Goal: Task Accomplishment & Management: Use online tool/utility

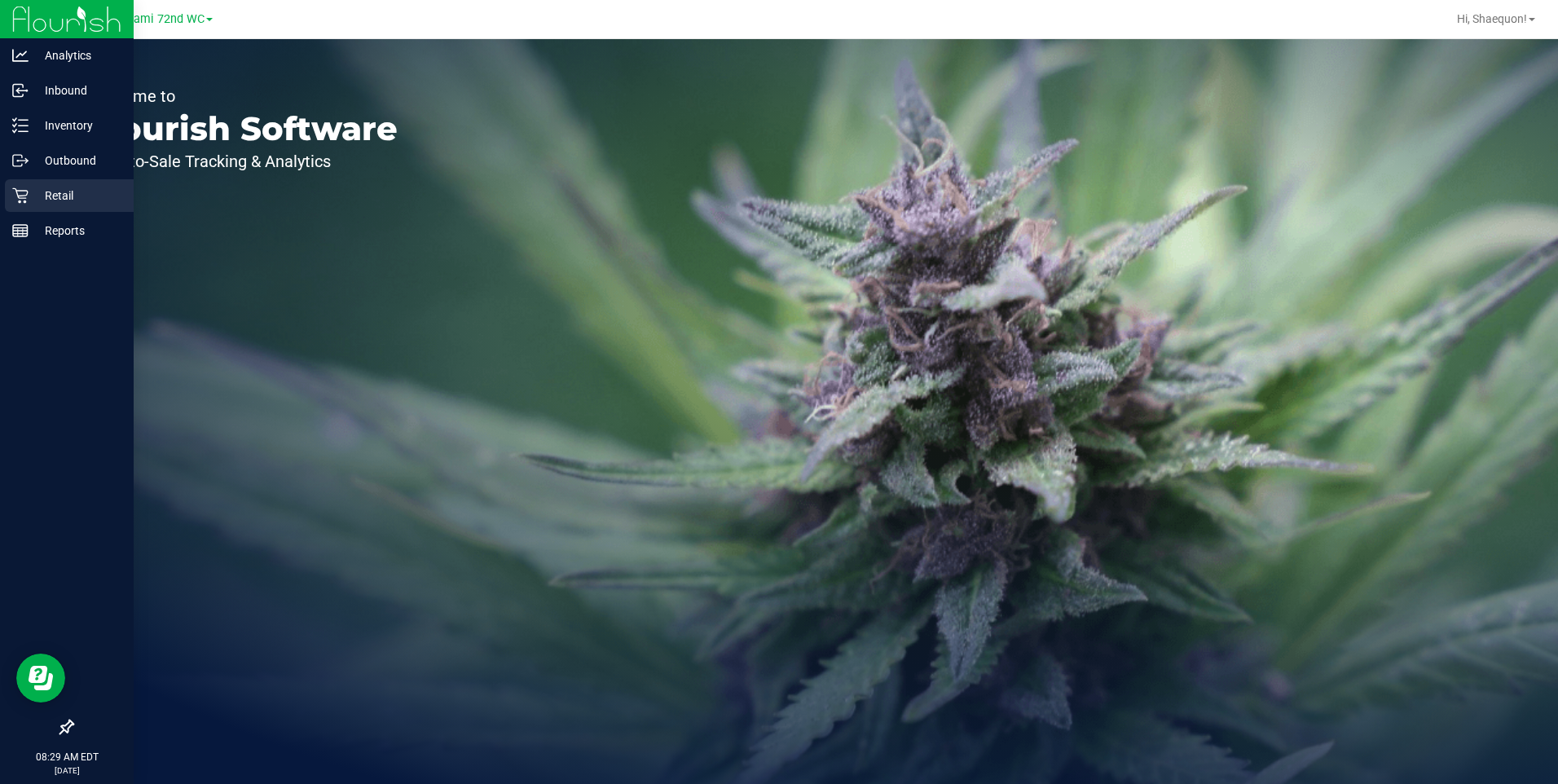
click at [51, 188] on p "Retail" at bounding box center [77, 195] width 98 height 19
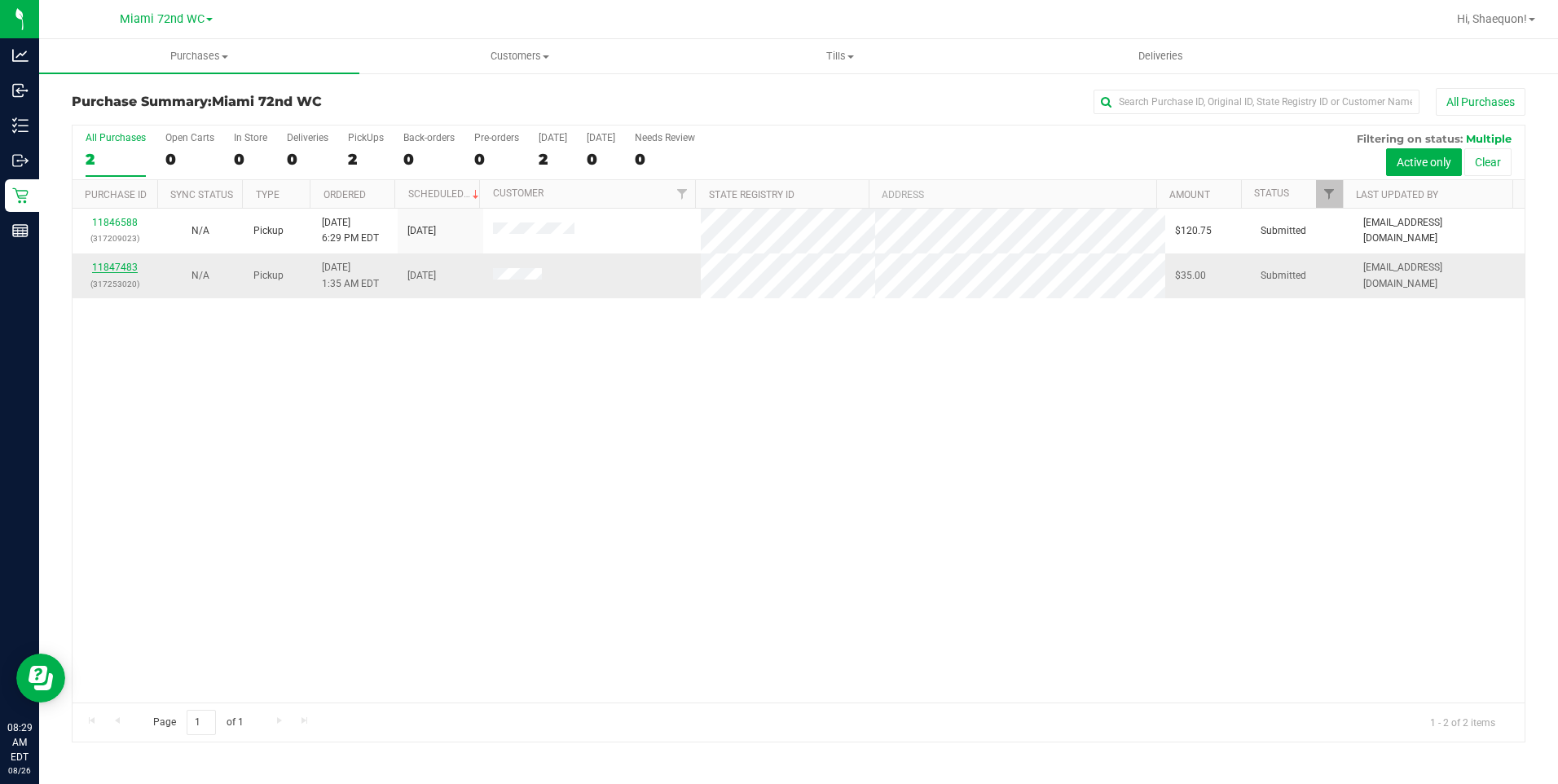
click at [113, 267] on link "11847483" at bounding box center [114, 268] width 46 height 12
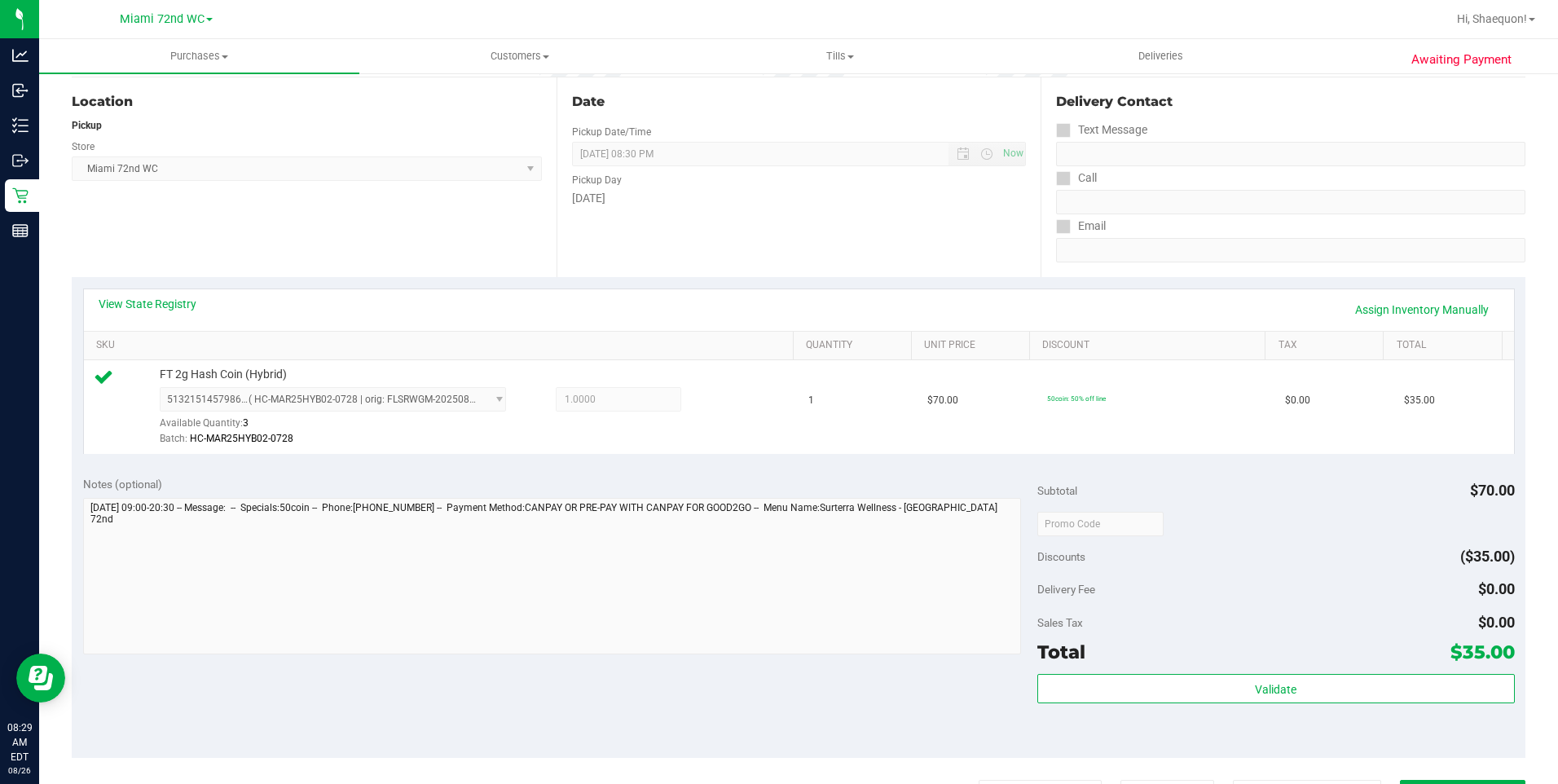
scroll to position [163, 0]
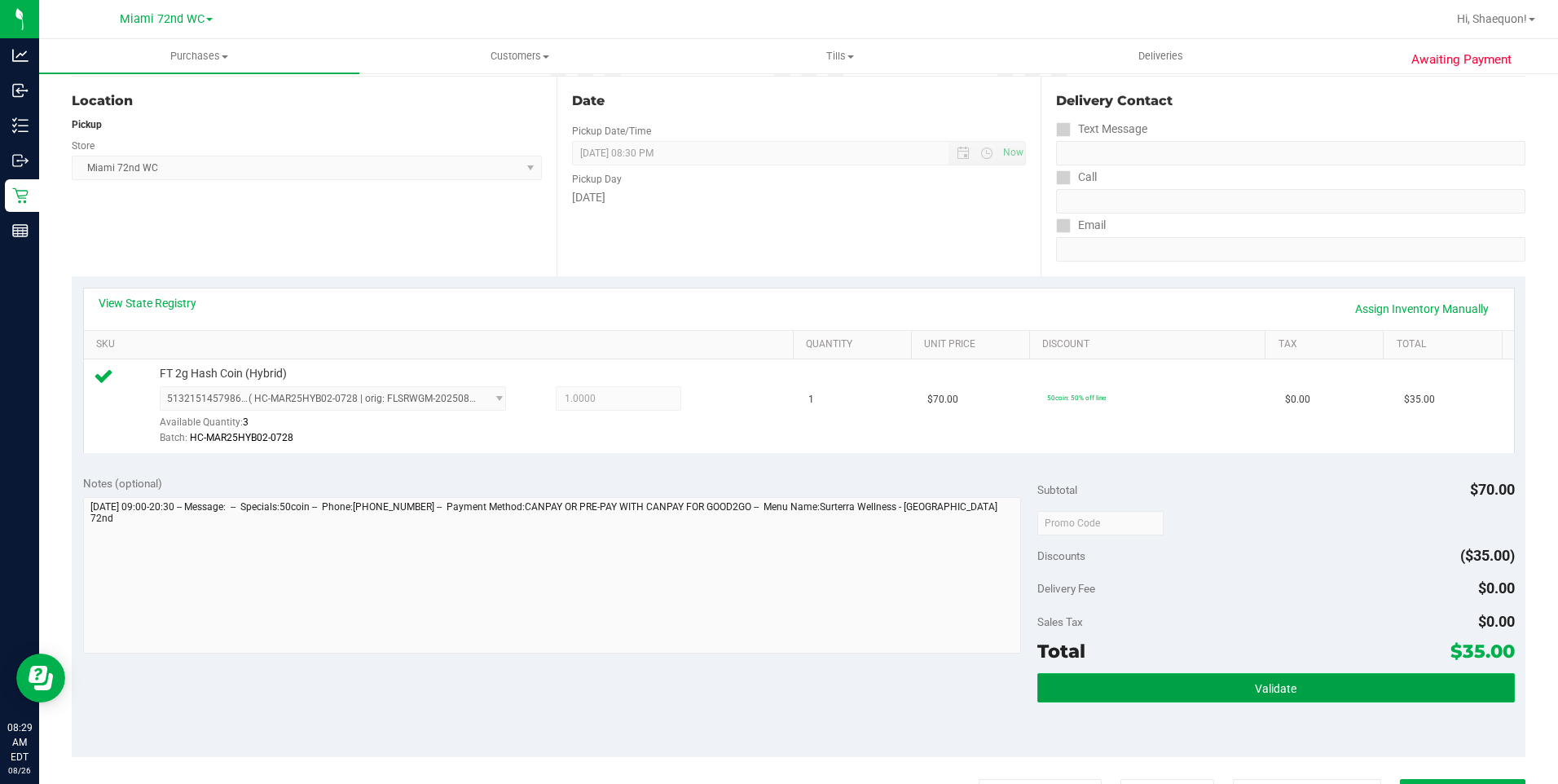
click at [1285, 696] on button "Validate" at bounding box center [1275, 687] width 477 height 29
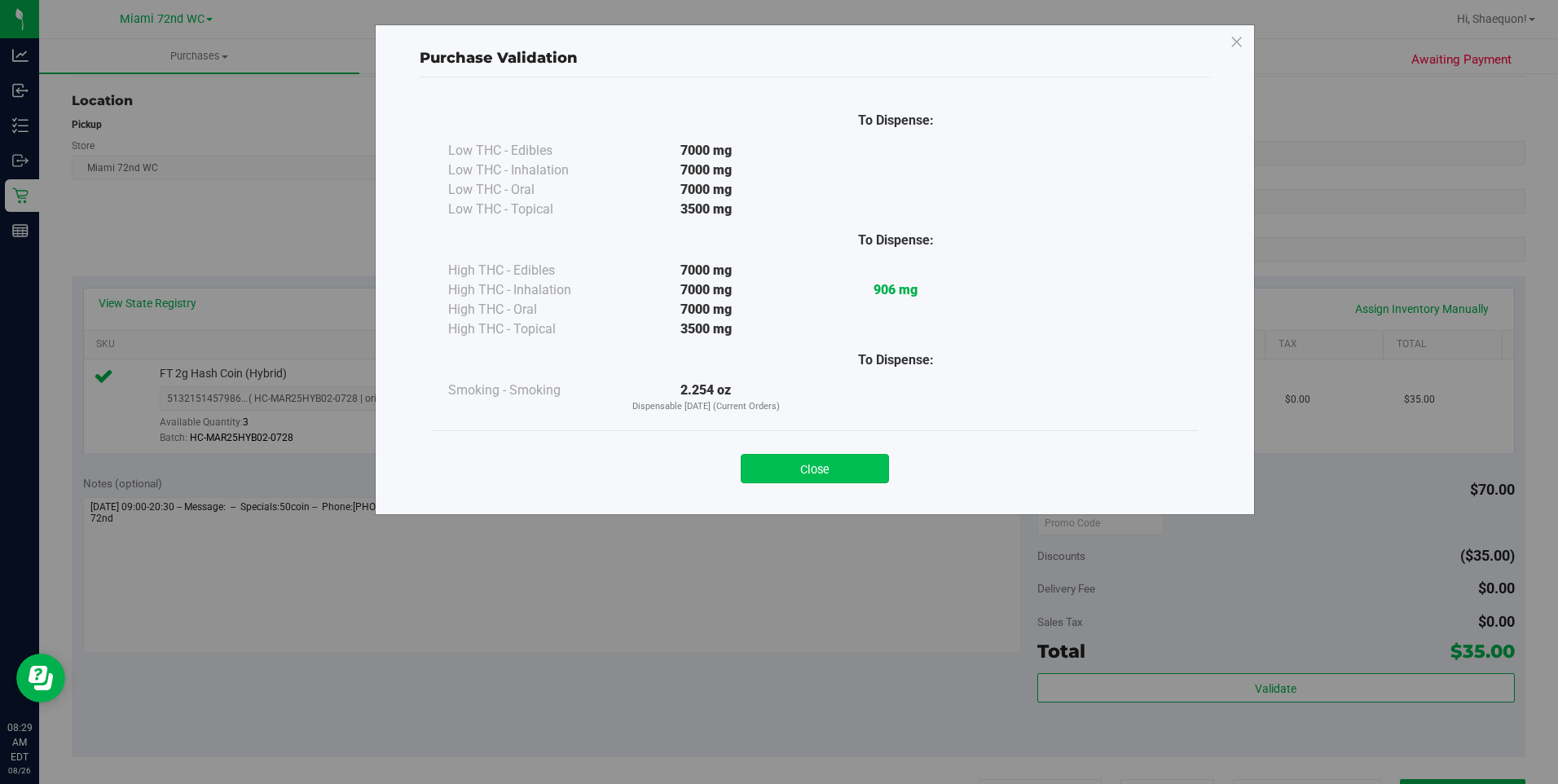
click at [834, 474] on button "Close" at bounding box center [815, 468] width 148 height 29
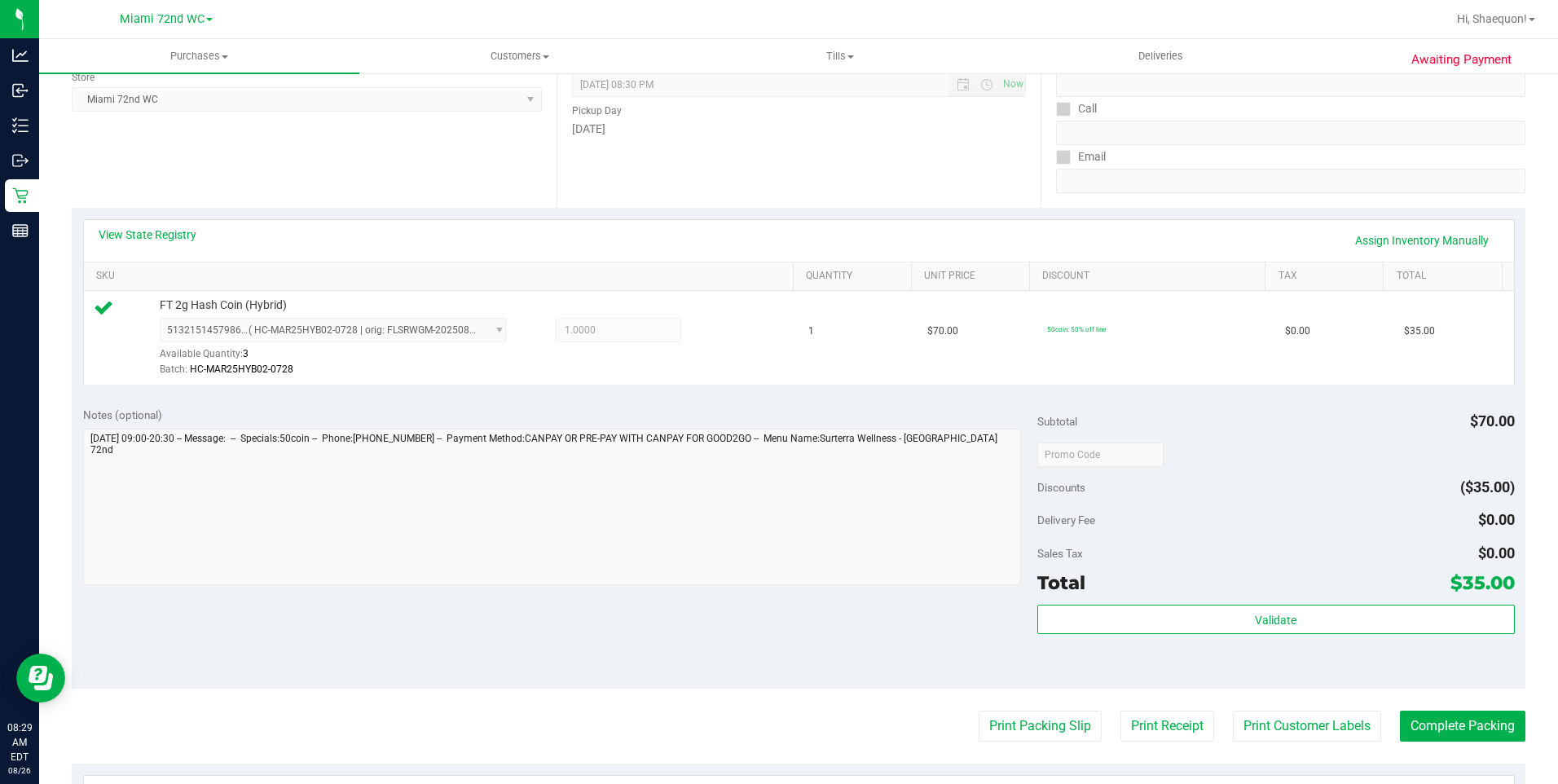
scroll to position [244, 0]
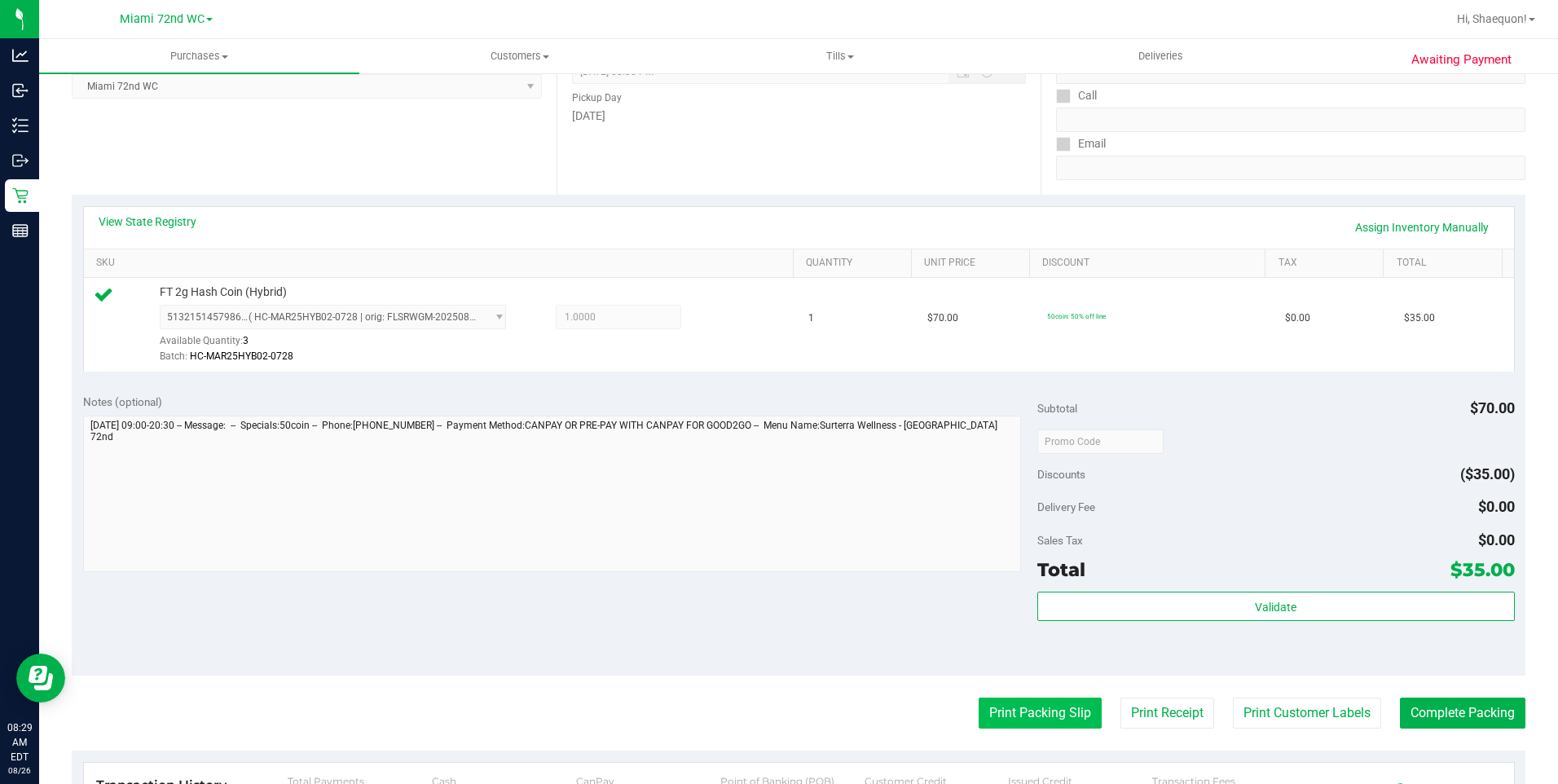
click at [1029, 707] on button "Print Packing Slip" at bounding box center [1039, 712] width 123 height 31
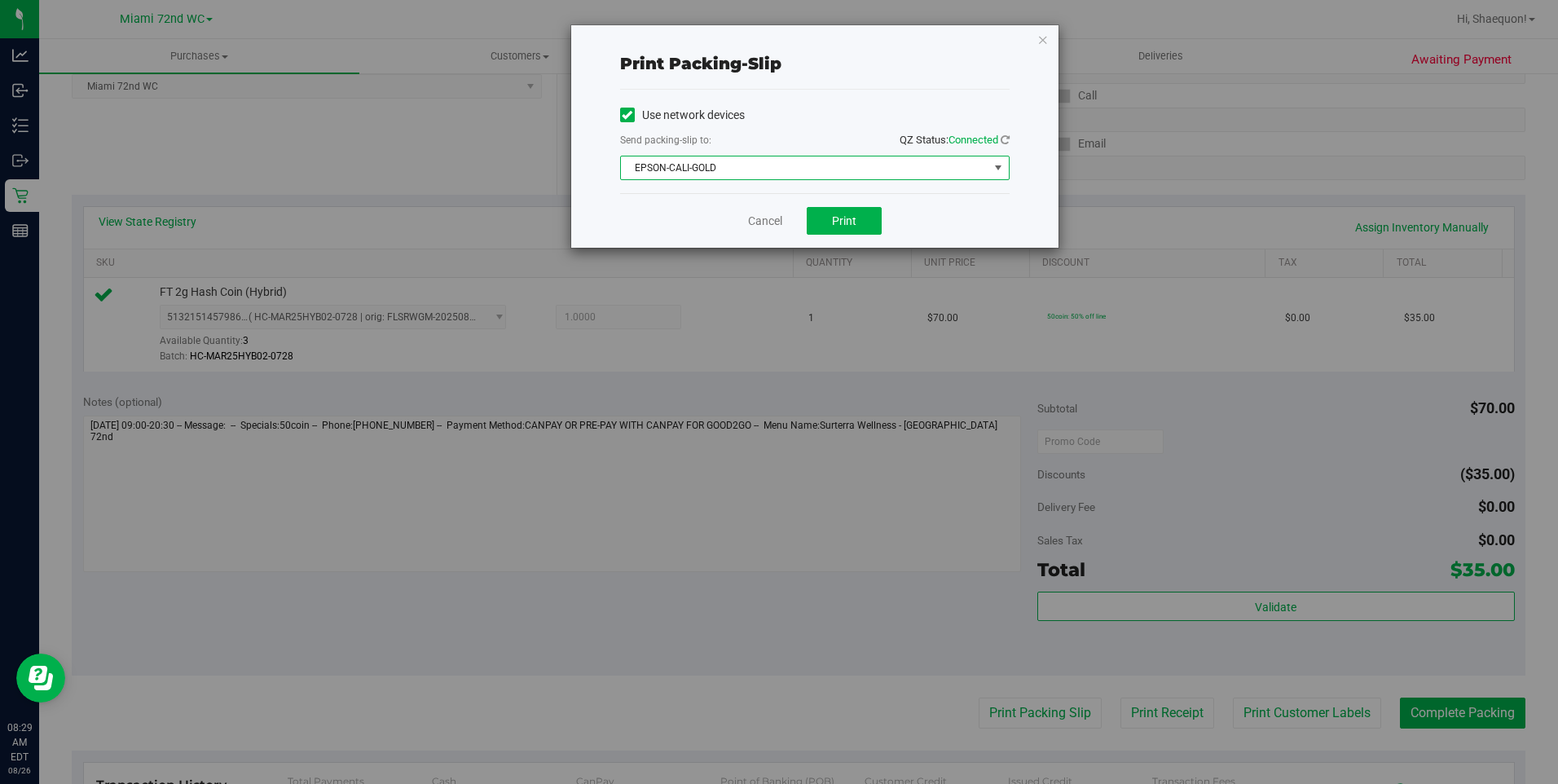
click at [1007, 171] on span "select" at bounding box center [998, 168] width 20 height 23
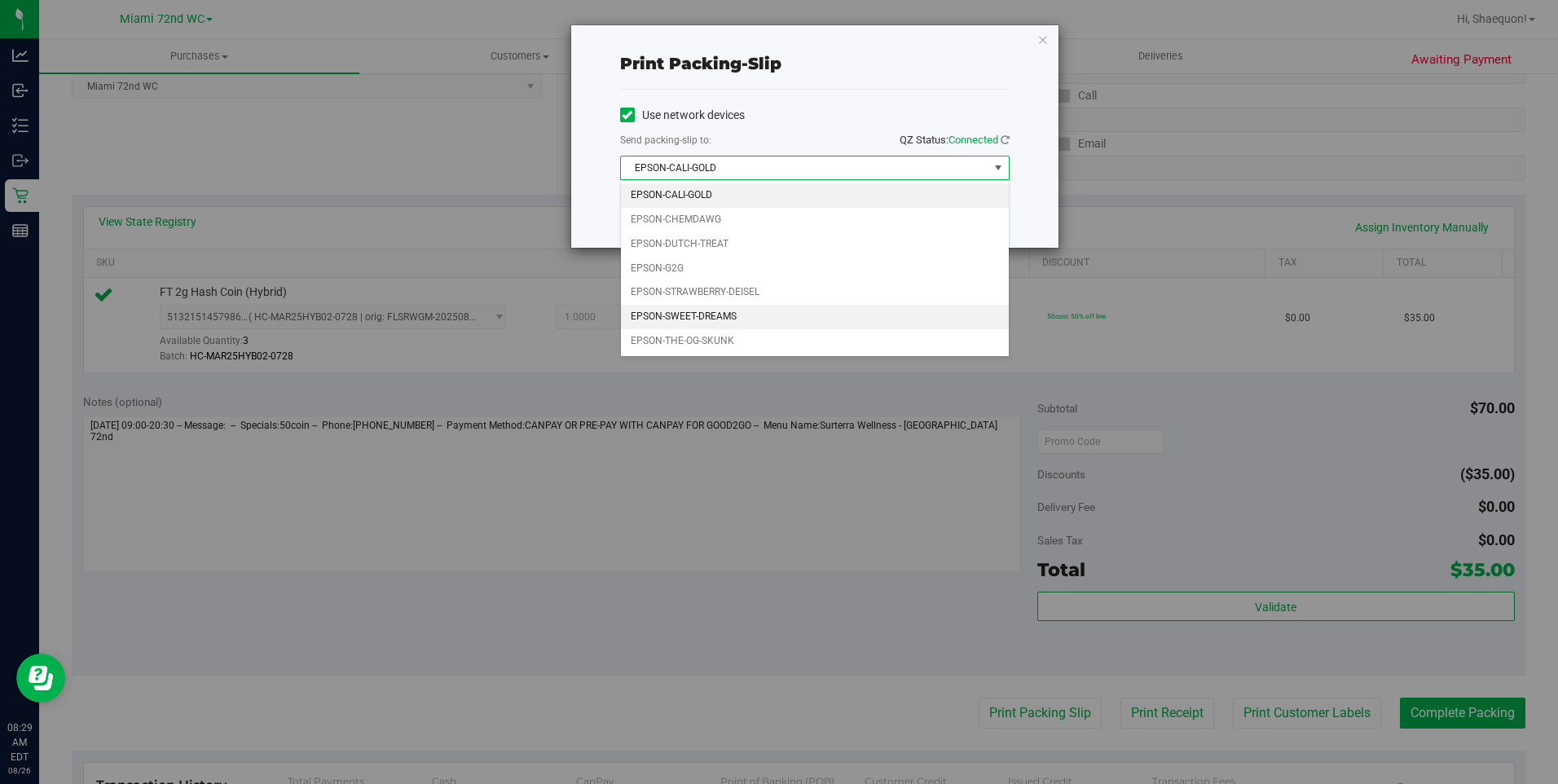
click at [829, 322] on li "EPSON-SWEET-DREAMS" at bounding box center [814, 316] width 388 height 24
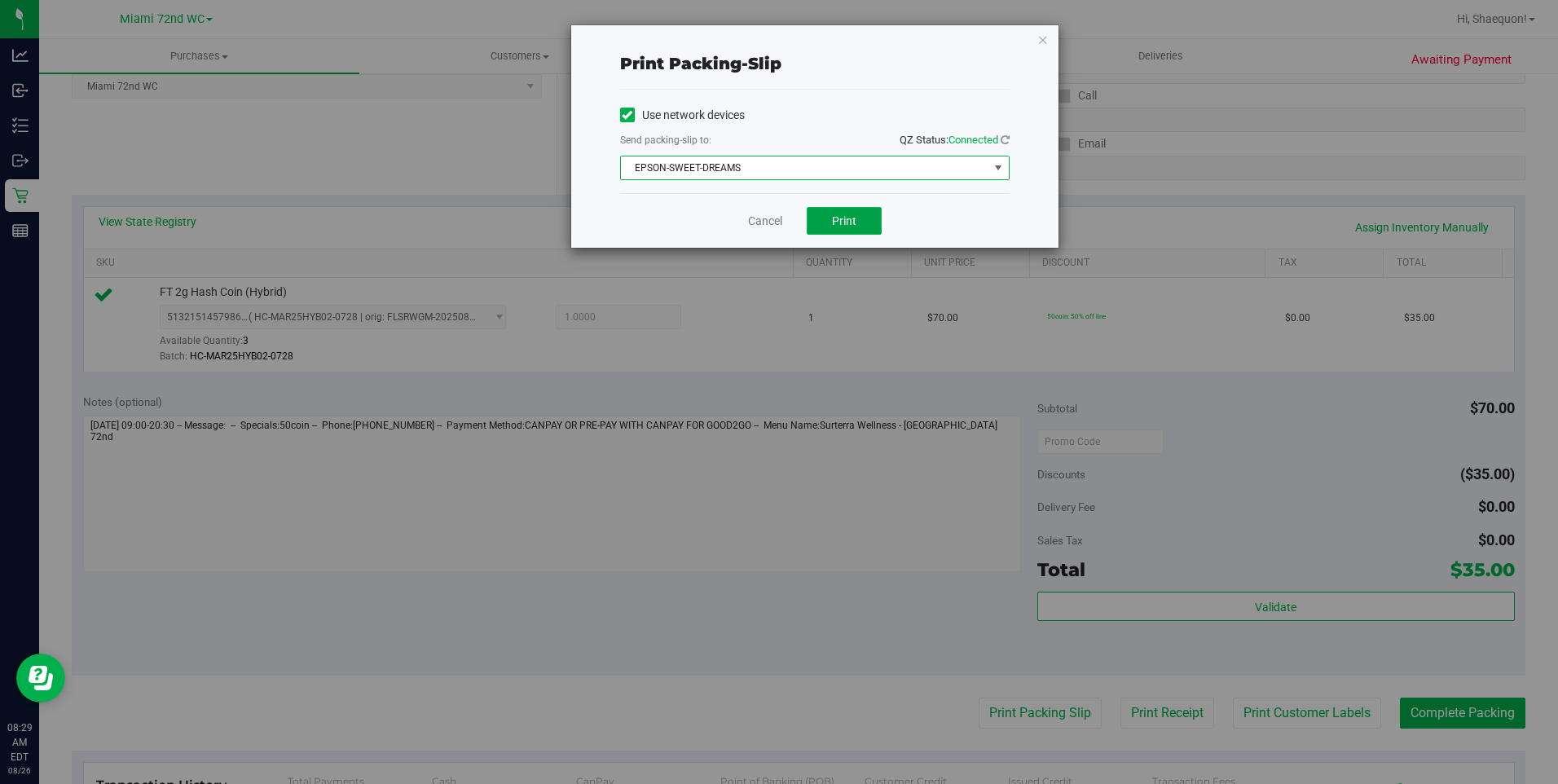
click at [861, 225] on button "Print" at bounding box center [844, 220] width 75 height 28
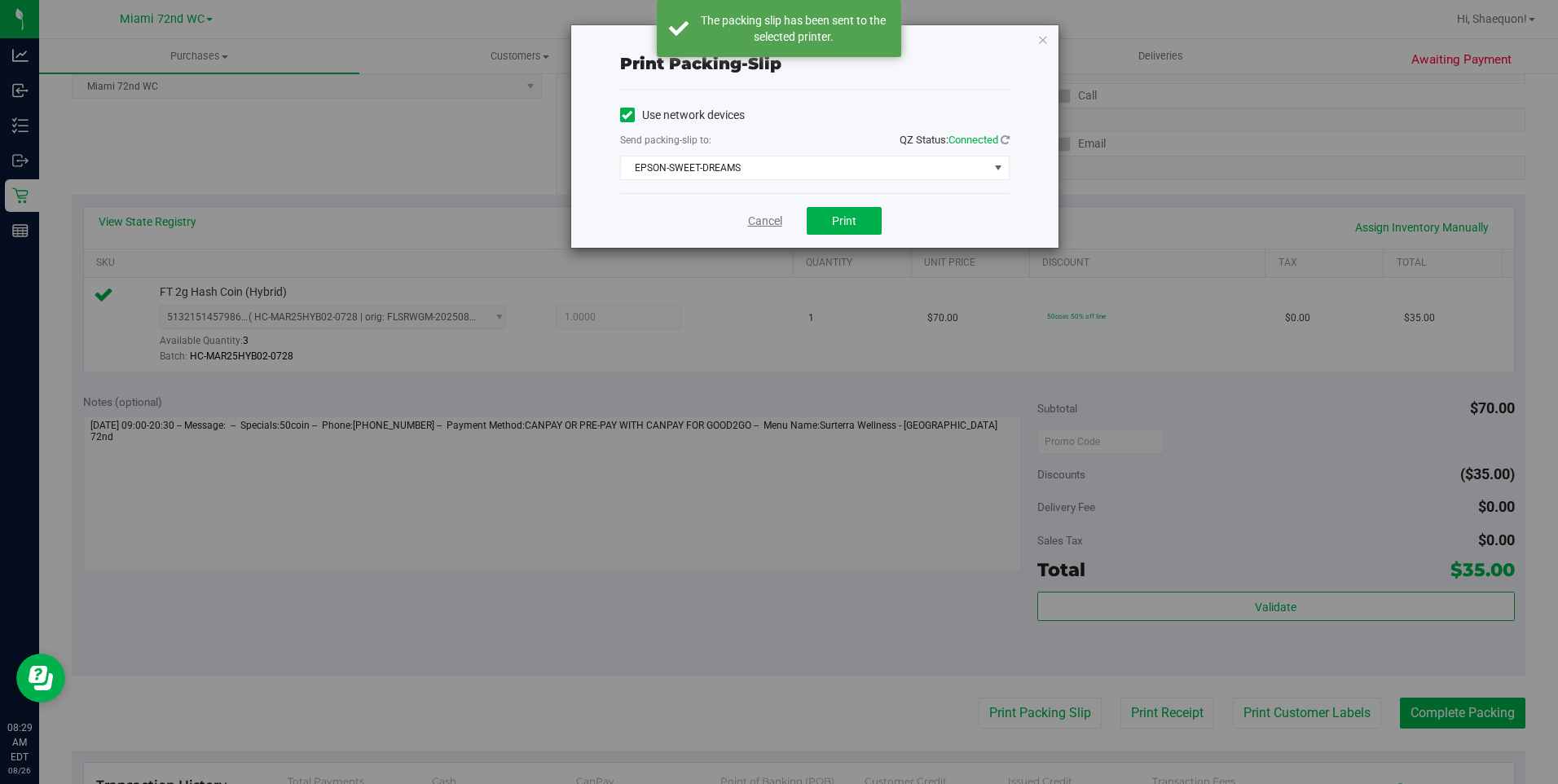
click at [763, 219] on link "Cancel" at bounding box center [765, 221] width 34 height 18
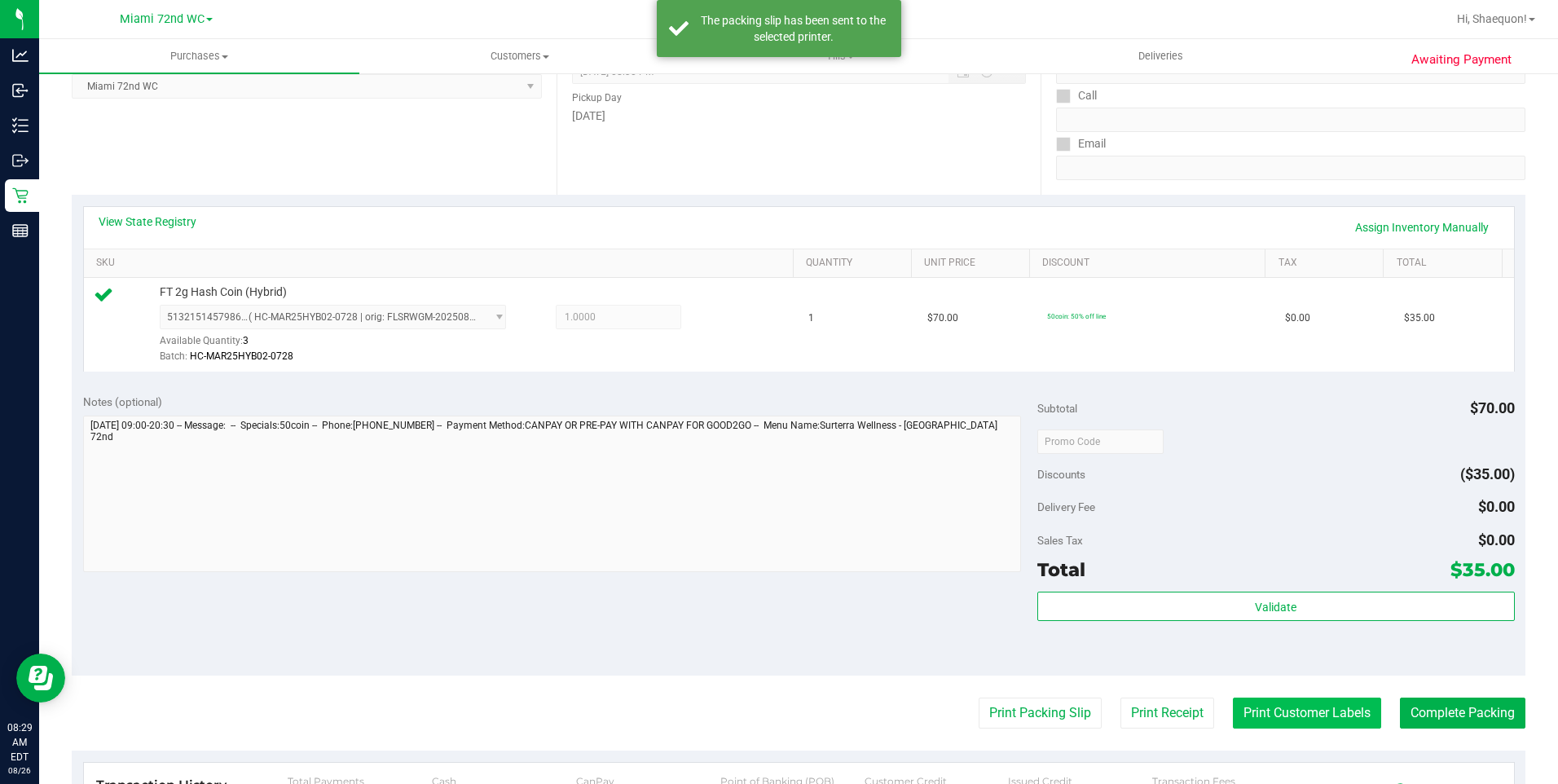
click at [1304, 706] on button "Print Customer Labels" at bounding box center [1307, 712] width 148 height 31
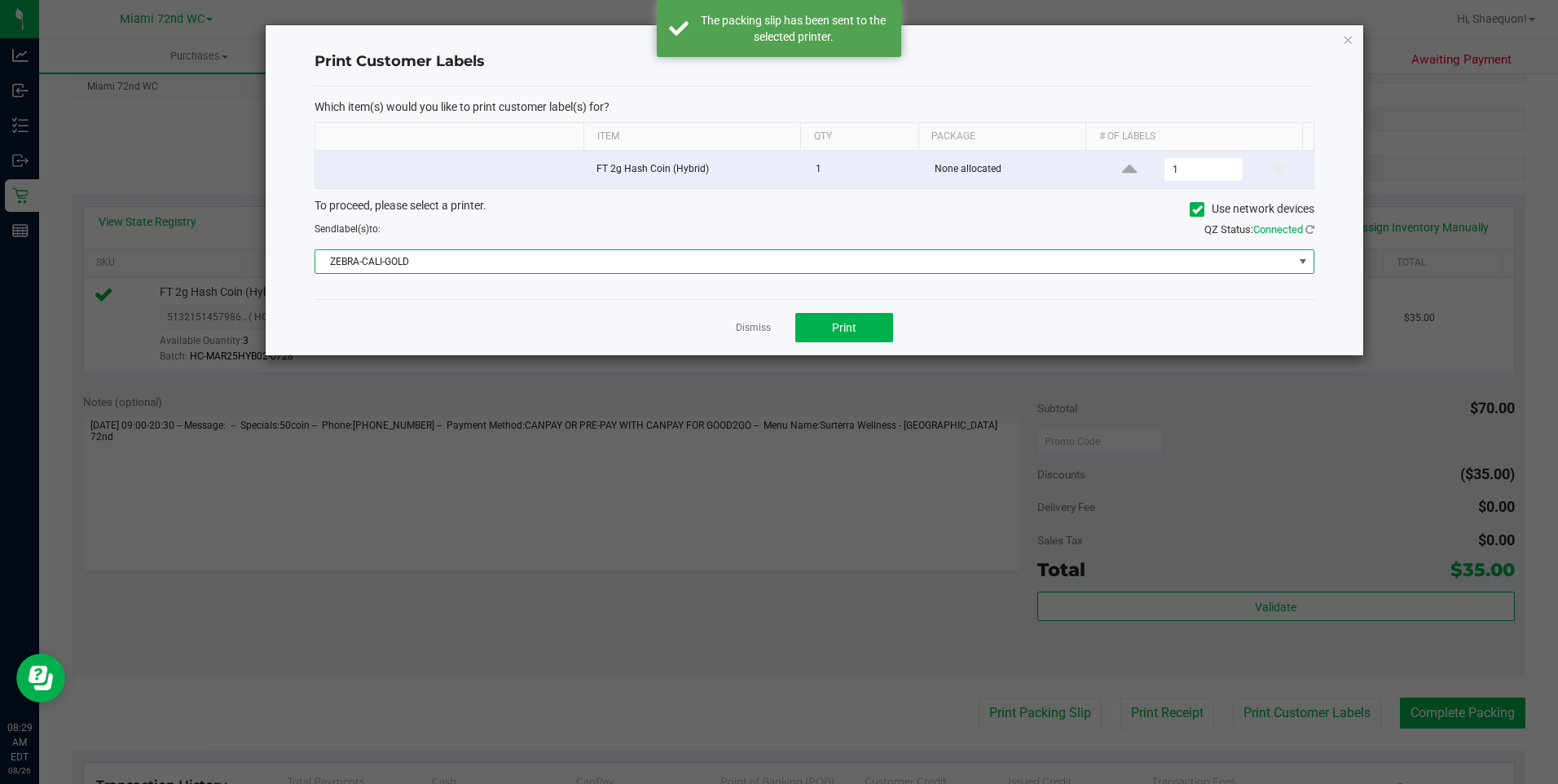
click at [1293, 257] on span at bounding box center [1303, 261] width 20 height 23
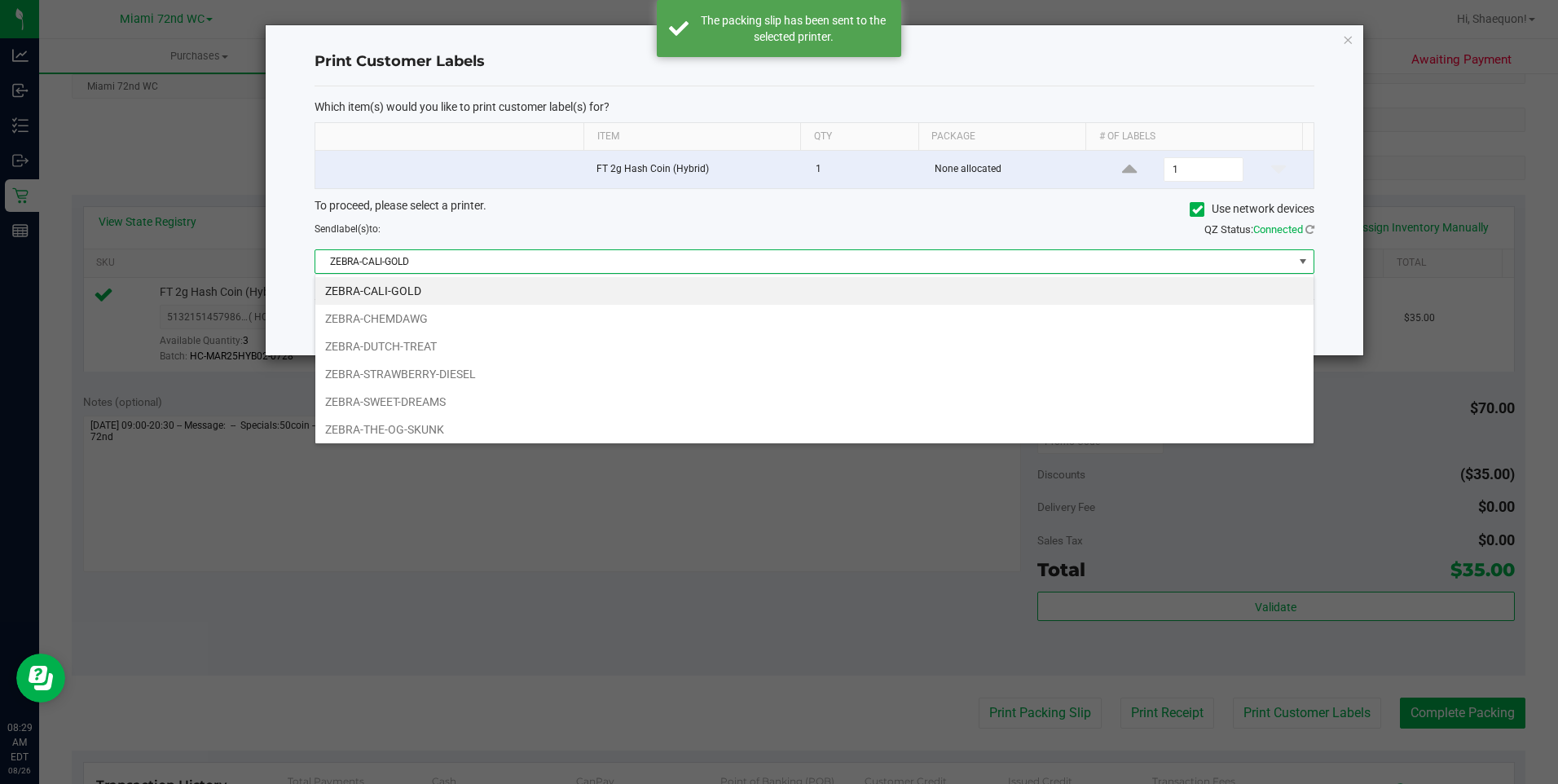
scroll to position [24, 1000]
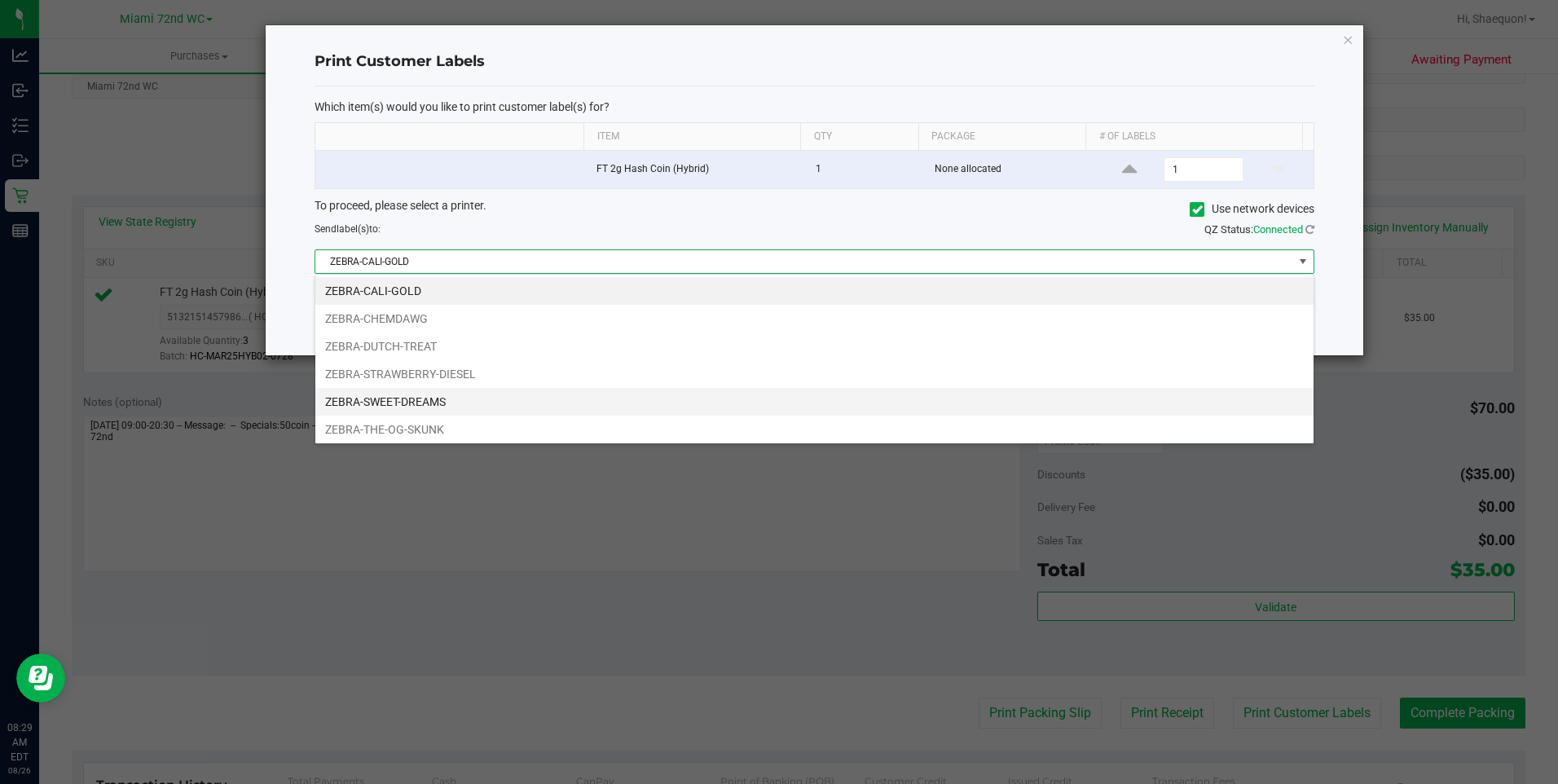
click at [1021, 391] on li "ZEBRA-SWEET-DREAMS" at bounding box center [814, 401] width 998 height 28
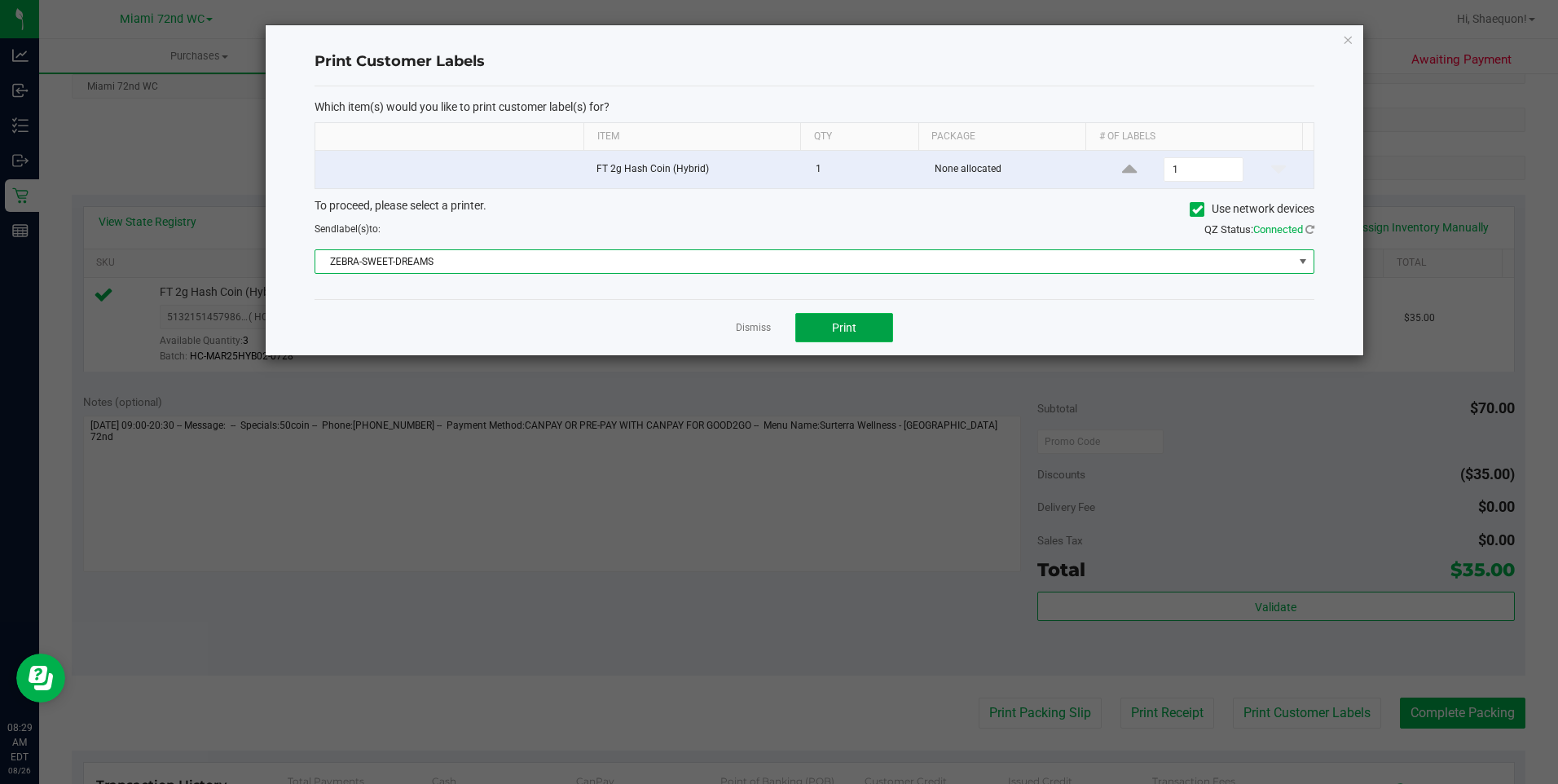
click at [867, 325] on button "Print" at bounding box center [843, 327] width 98 height 29
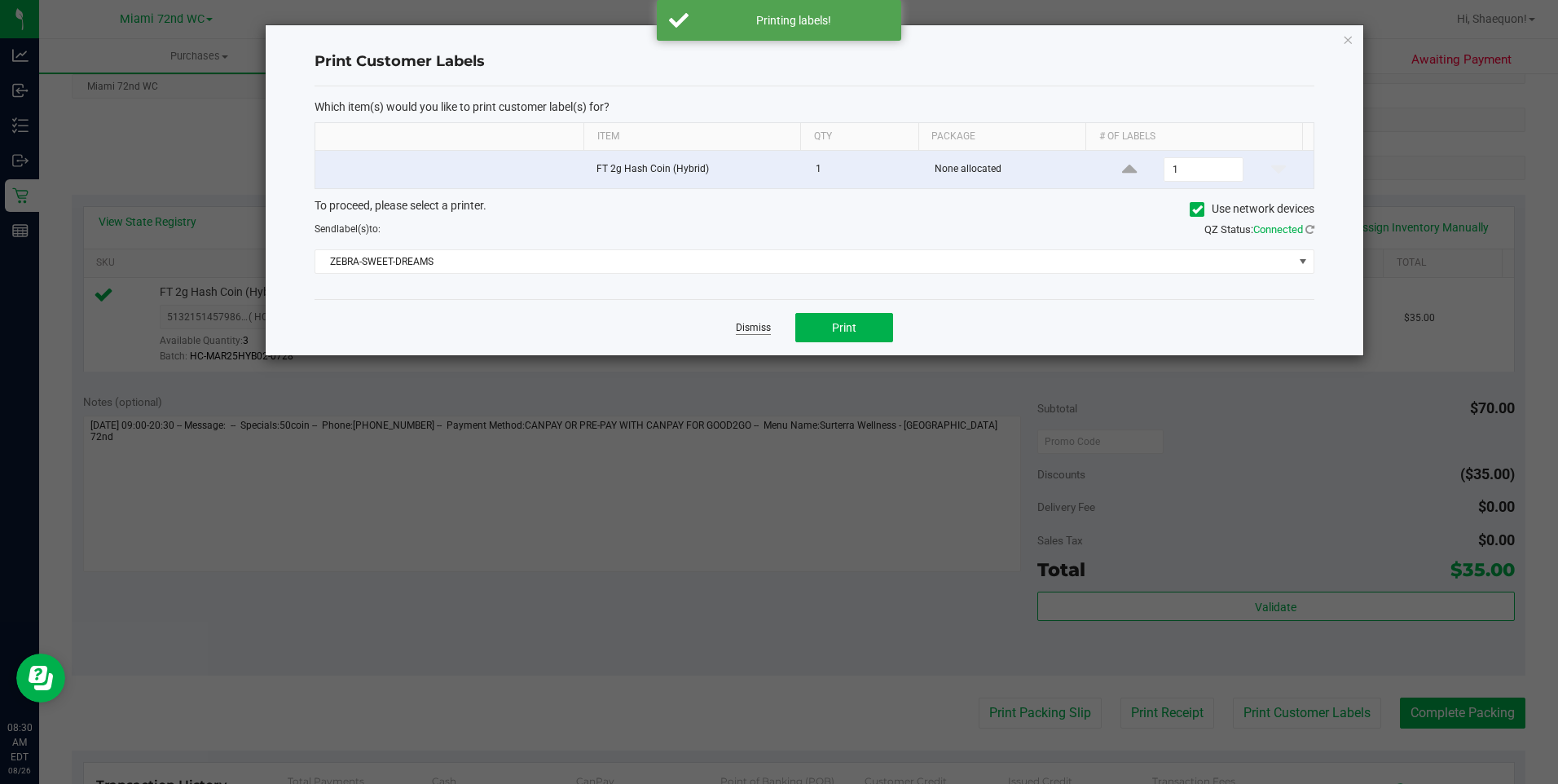
click at [748, 330] on link "Dismiss" at bounding box center [753, 328] width 35 height 14
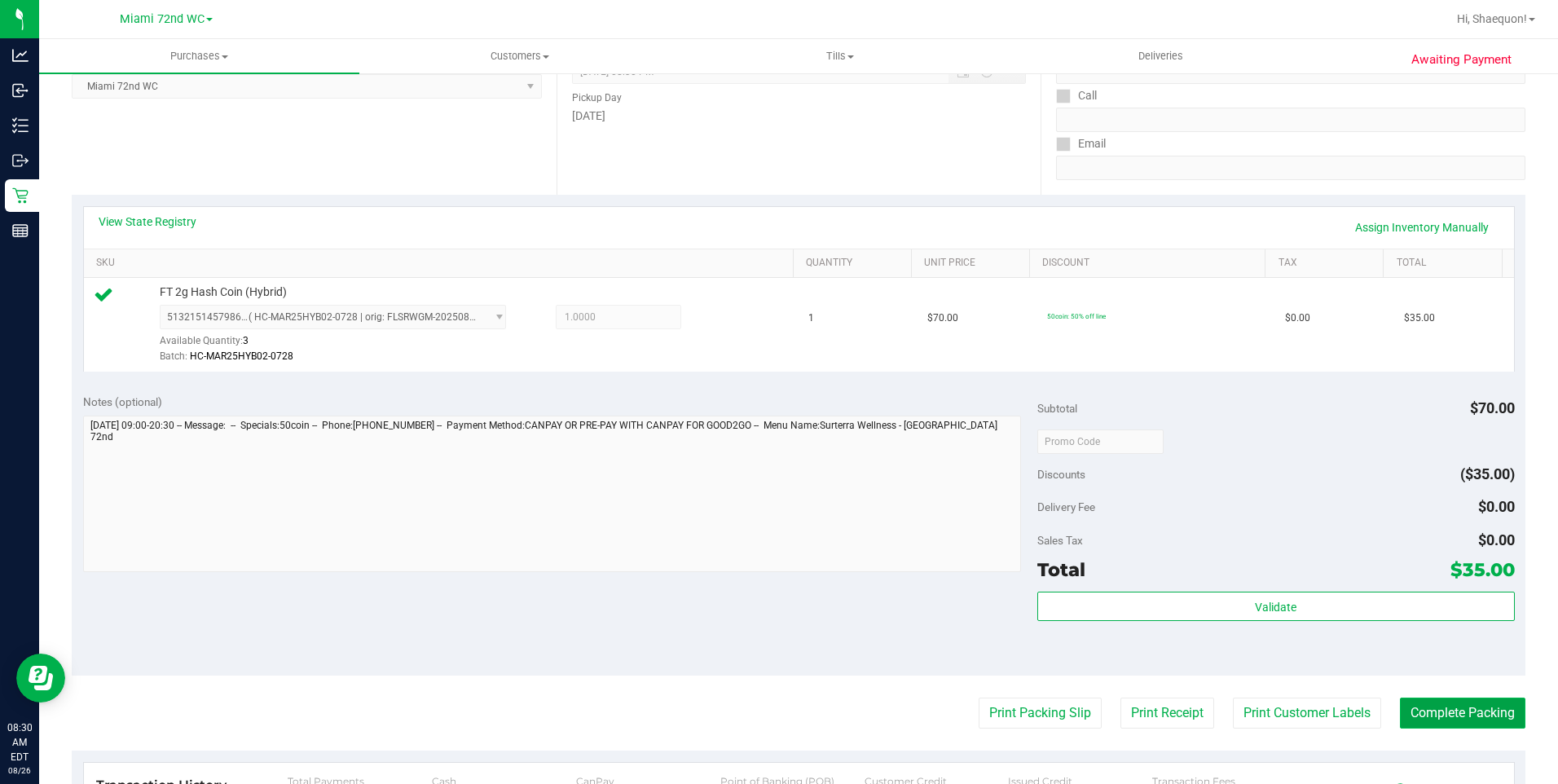
click at [1439, 712] on button "Complete Packing" at bounding box center [1462, 712] width 125 height 31
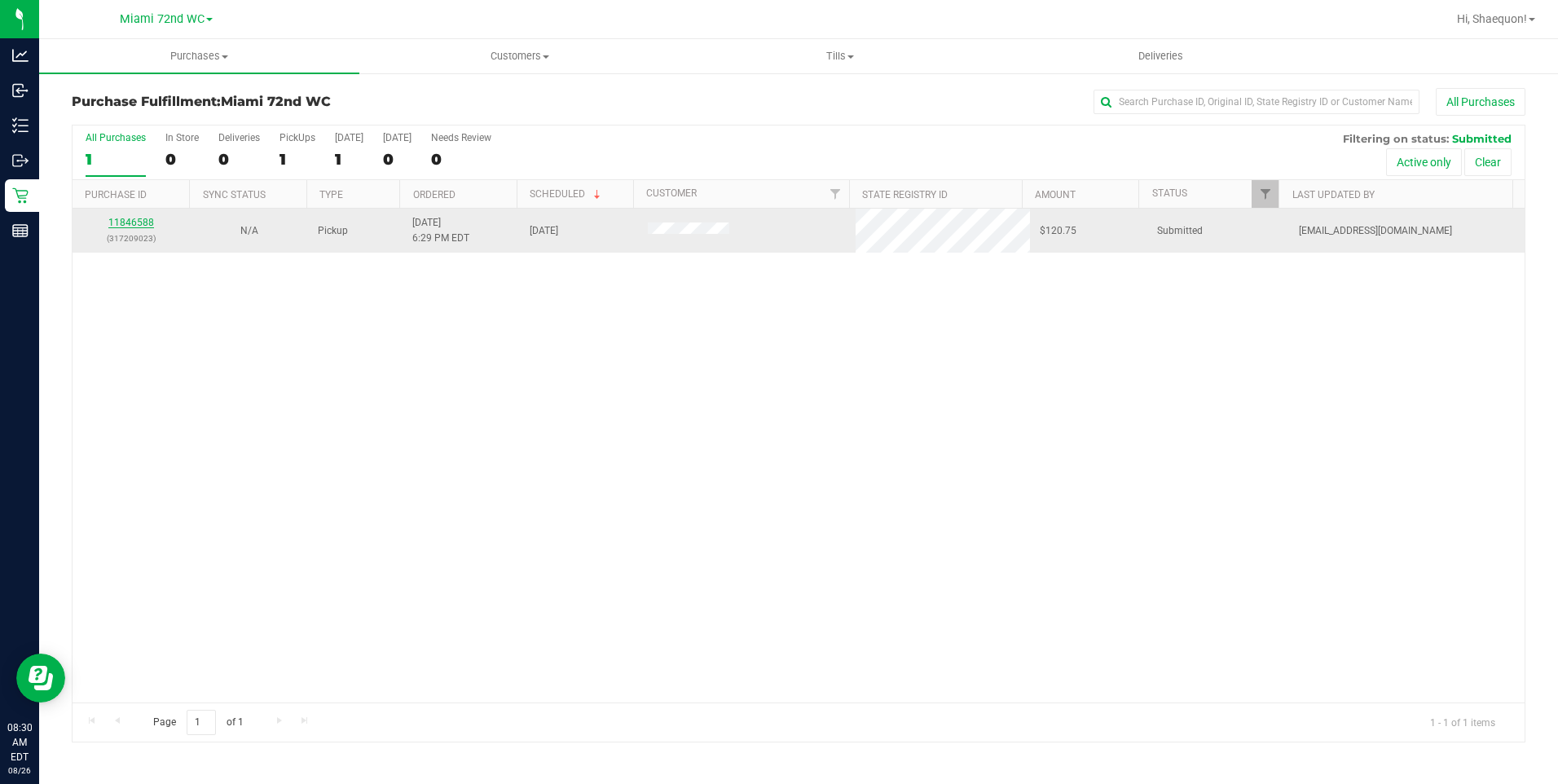
click at [136, 227] on link "11846588" at bounding box center [131, 223] width 46 height 12
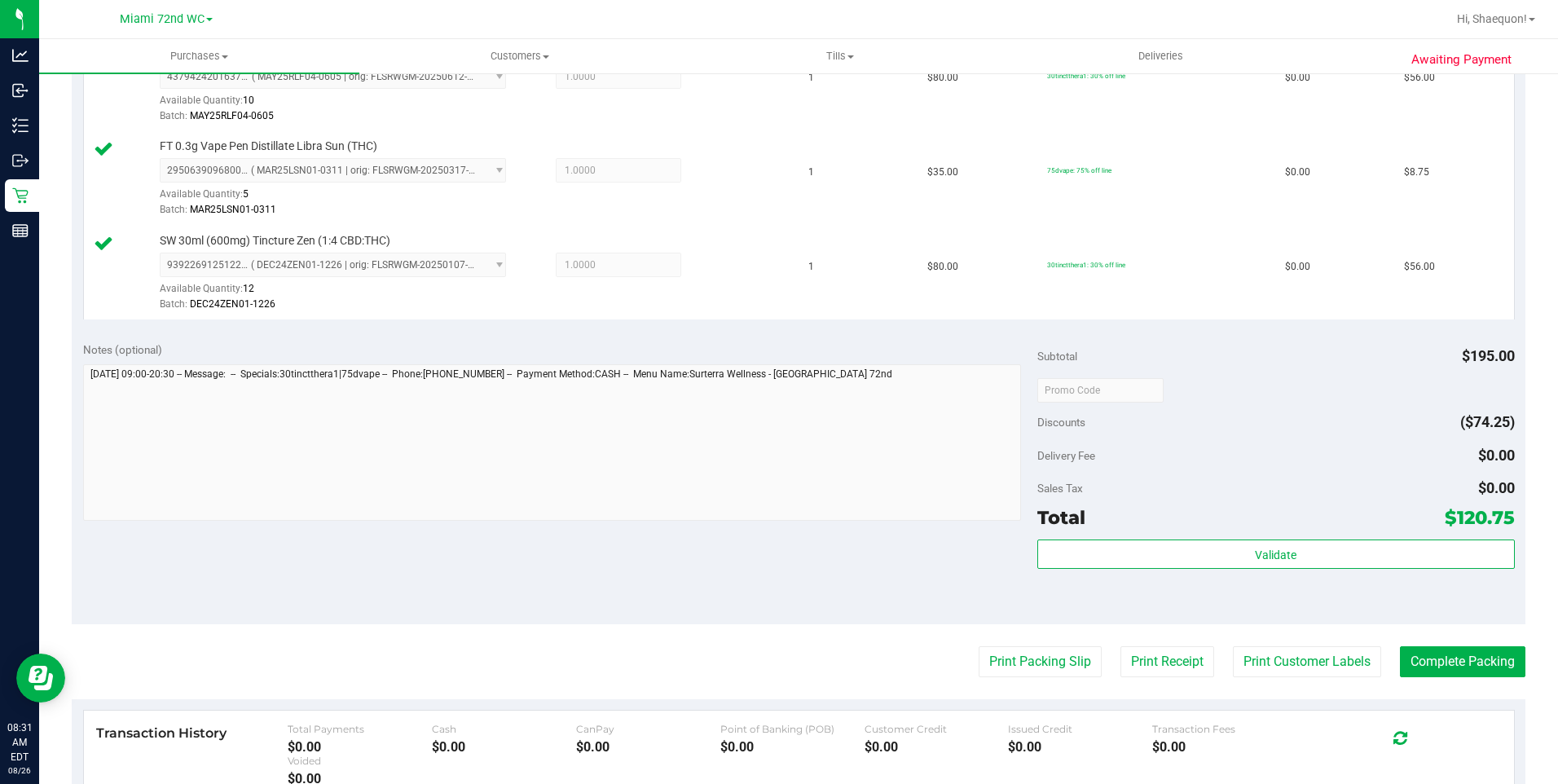
scroll to position [492, 0]
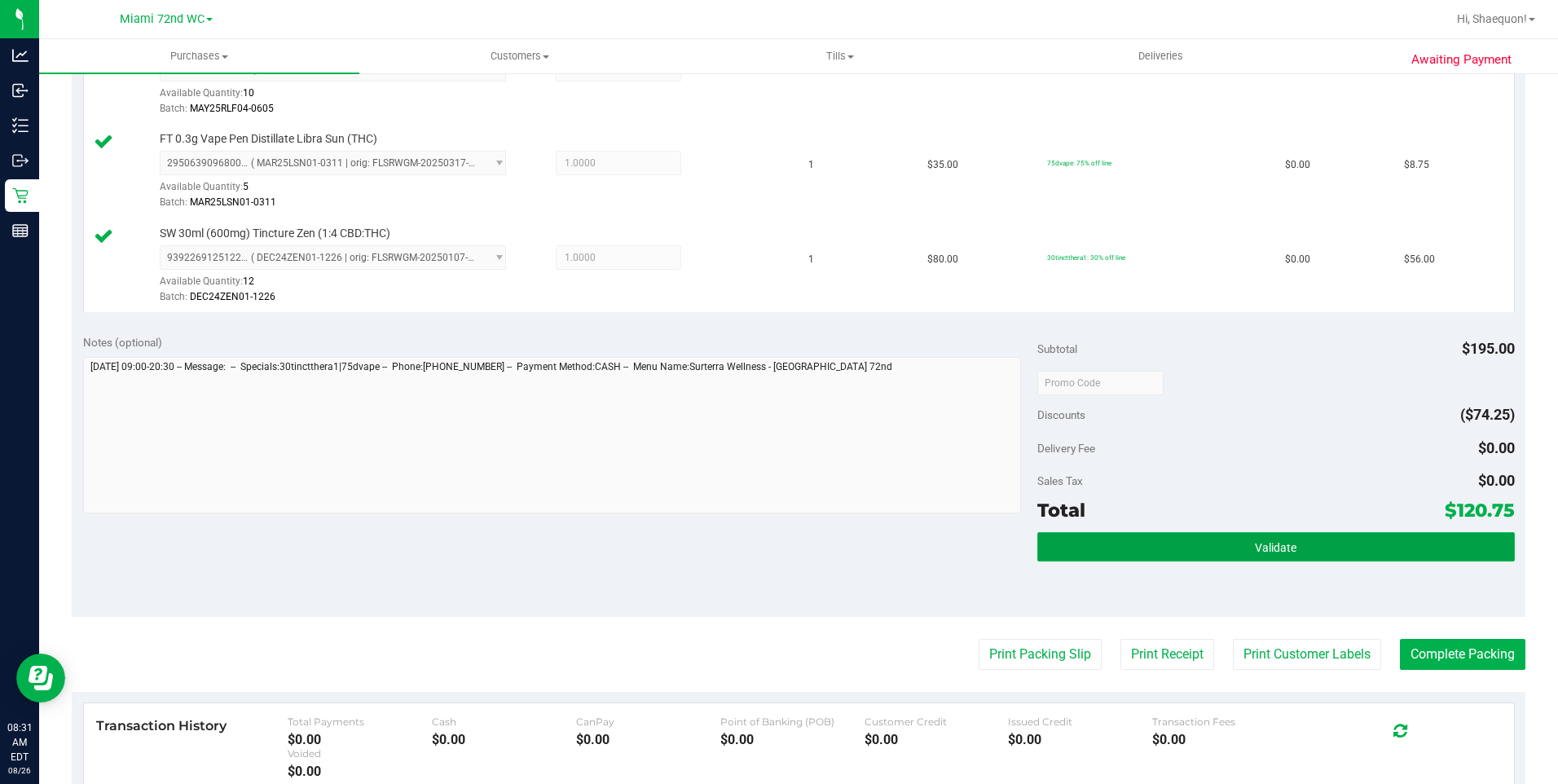
click at [1271, 548] on span "Validate" at bounding box center [1275, 548] width 42 height 13
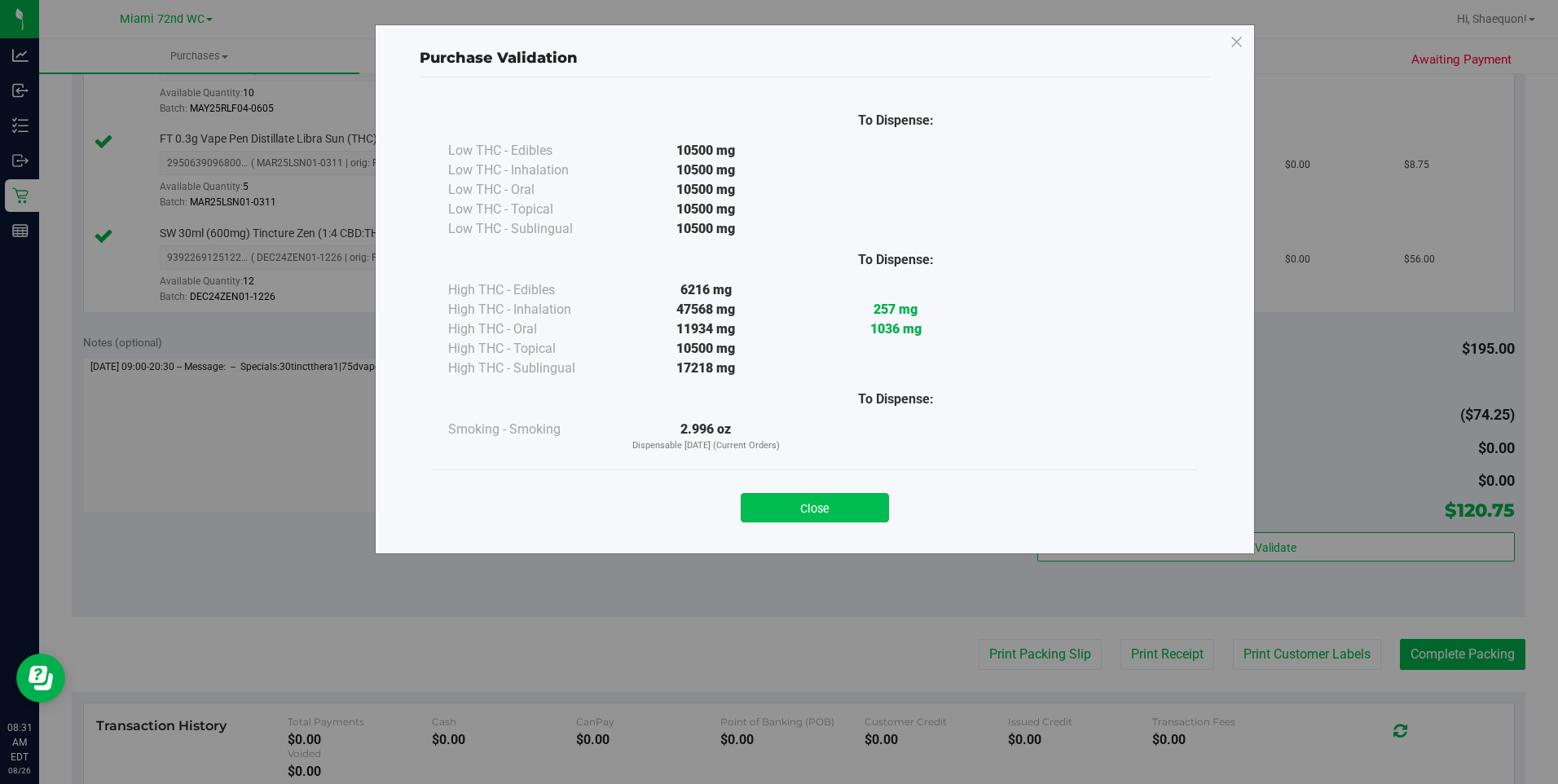
click at [826, 512] on button "Close" at bounding box center [815, 507] width 148 height 29
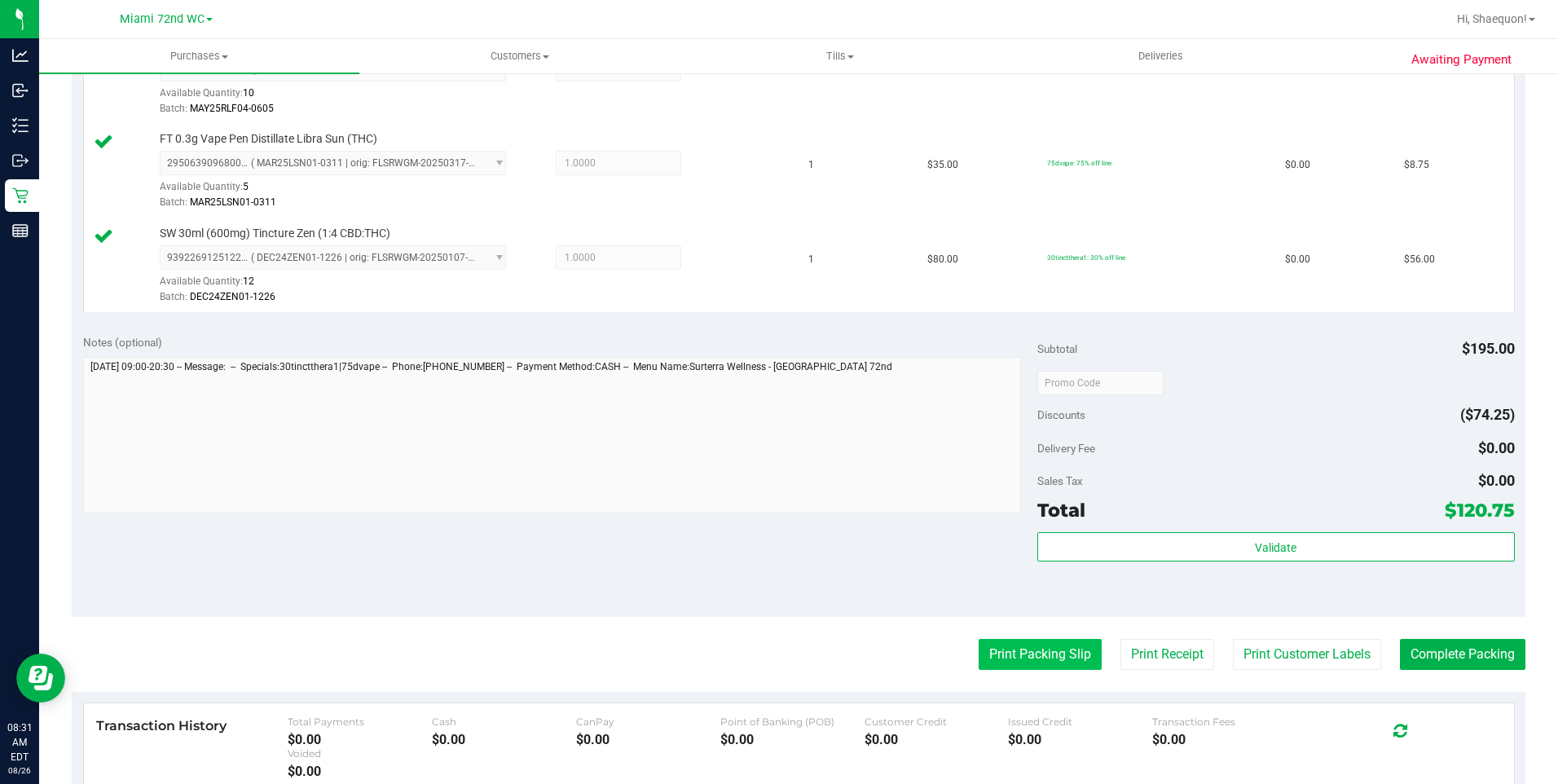
click at [1049, 660] on button "Print Packing Slip" at bounding box center [1039, 654] width 123 height 31
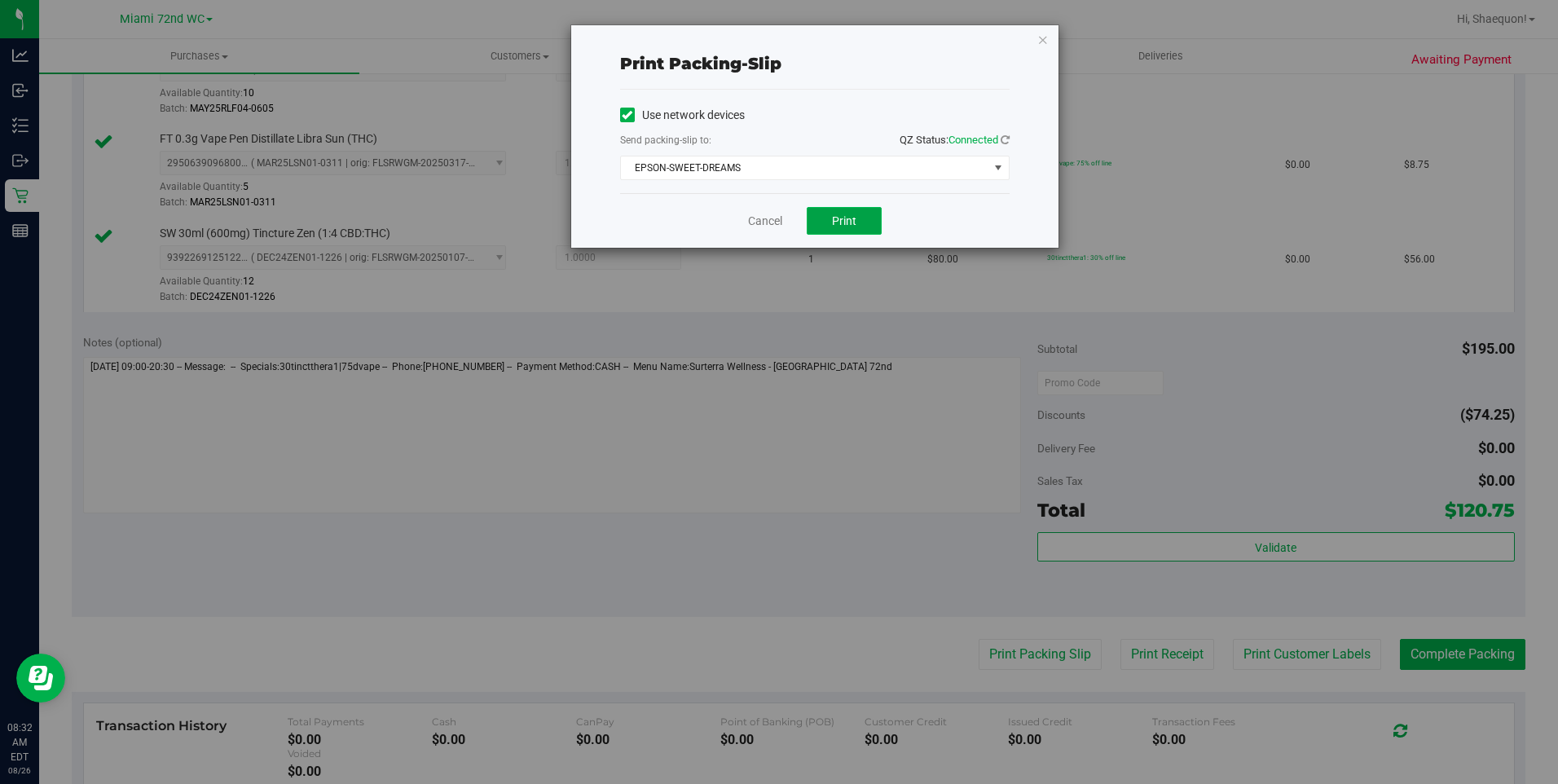
click at [842, 221] on span "Print" at bounding box center [843, 221] width 24 height 13
click at [779, 216] on link "Cancel" at bounding box center [765, 221] width 34 height 18
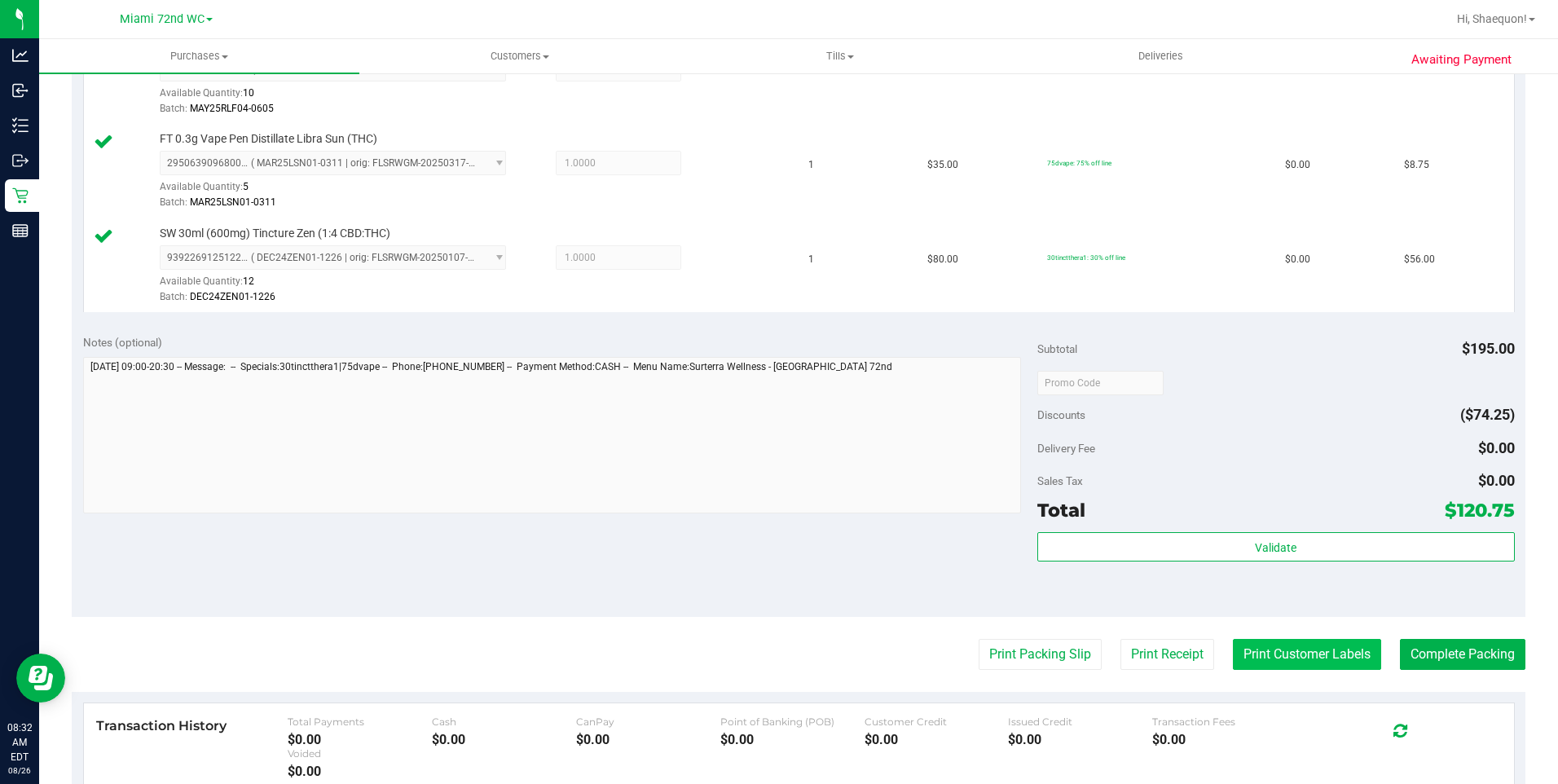
click at [1307, 655] on button "Print Customer Labels" at bounding box center [1307, 654] width 148 height 31
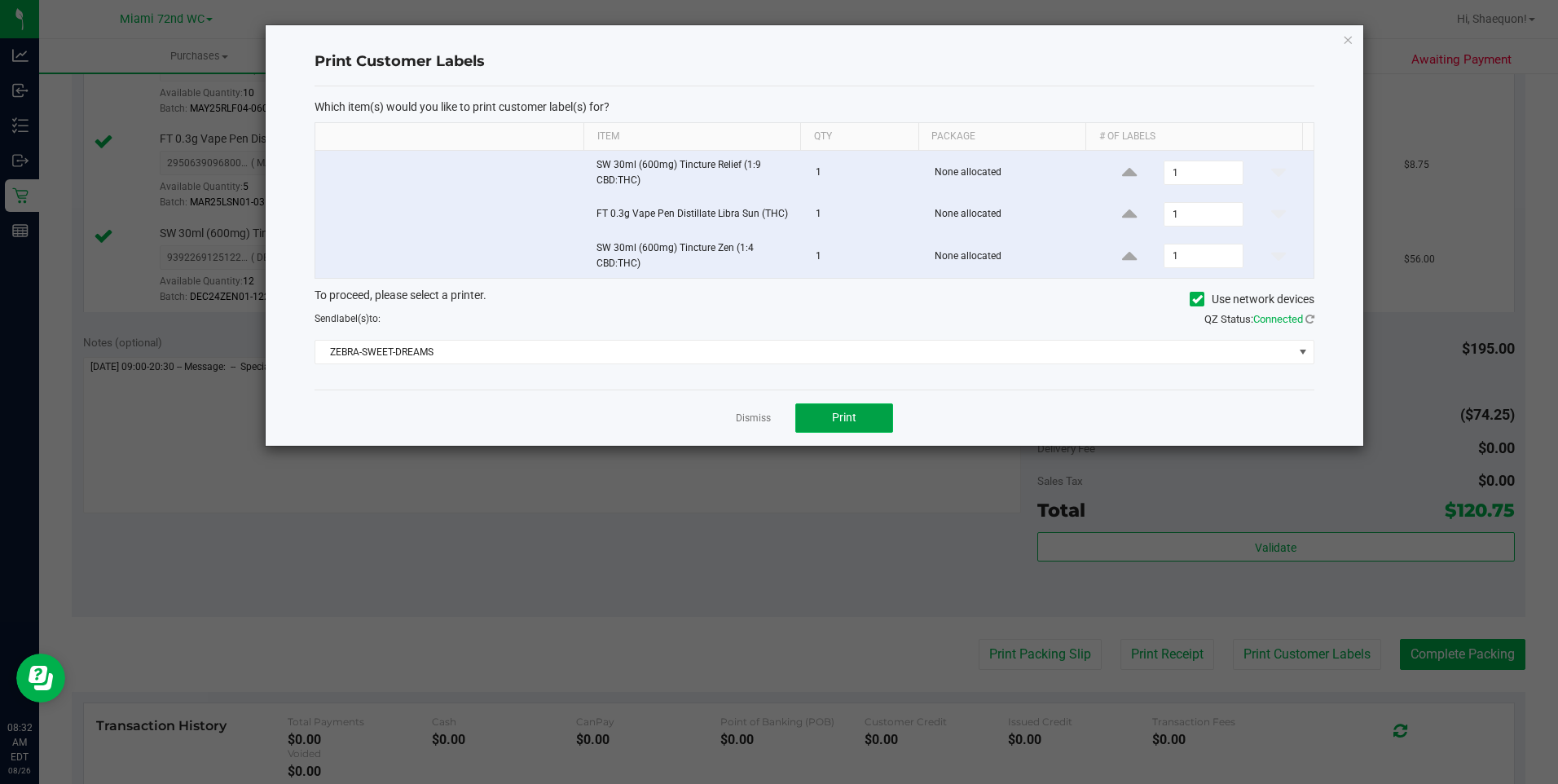
click at [874, 422] on button "Print" at bounding box center [843, 418] width 98 height 29
click at [761, 415] on link "Dismiss" at bounding box center [753, 418] width 35 height 14
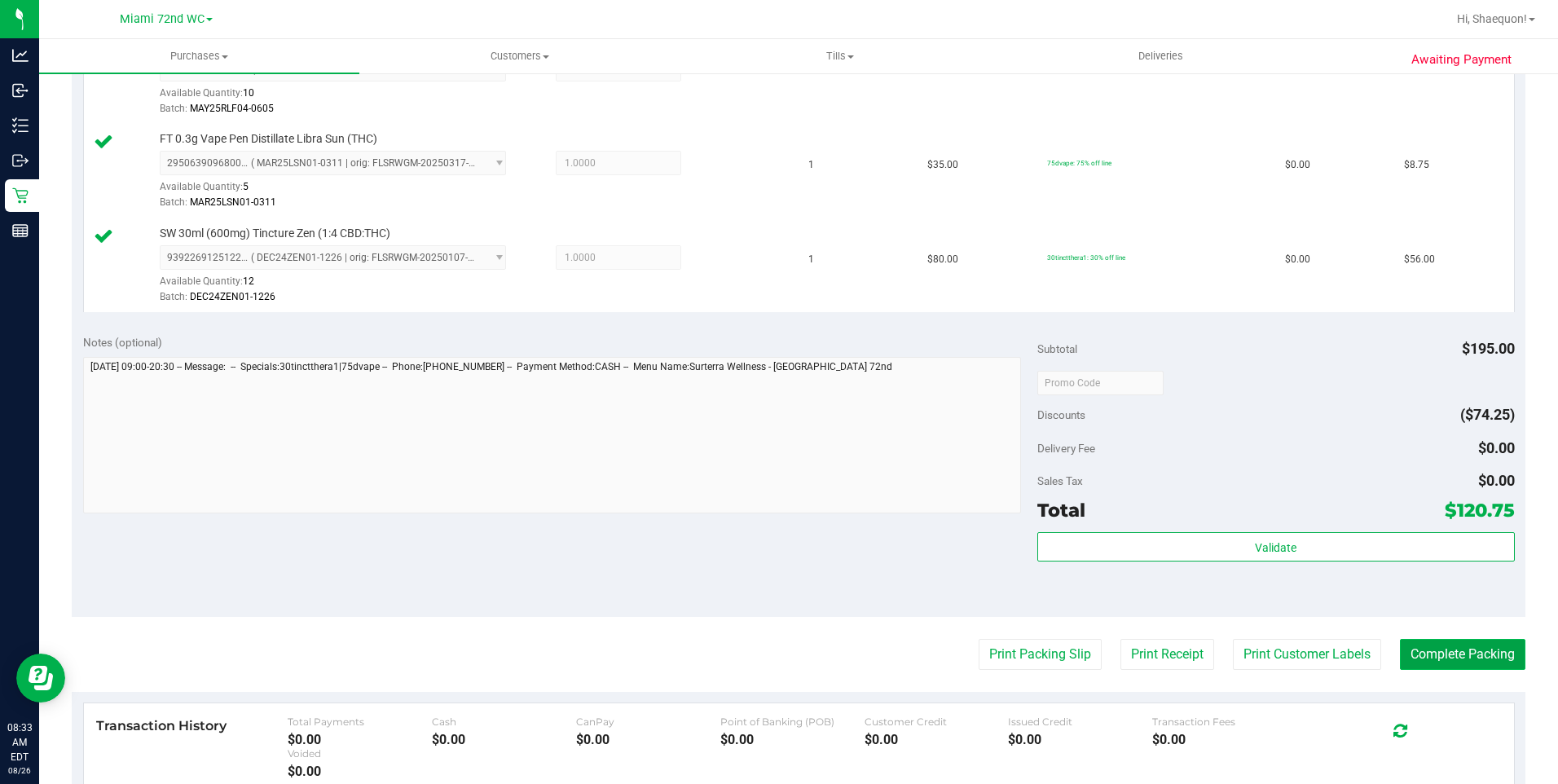
click at [1466, 665] on button "Complete Packing" at bounding box center [1462, 654] width 125 height 31
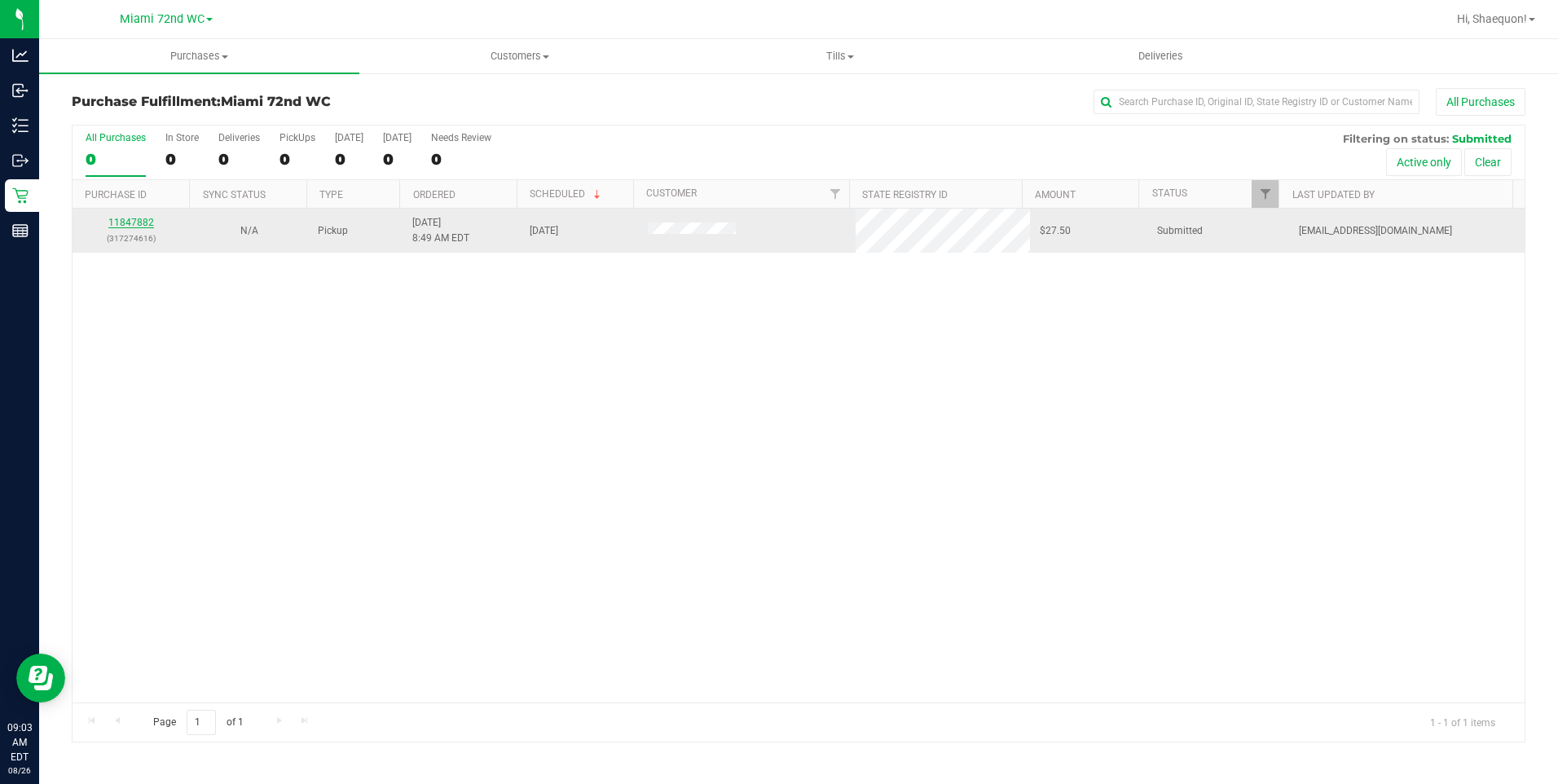
click at [133, 223] on link "11847882" at bounding box center [131, 223] width 46 height 12
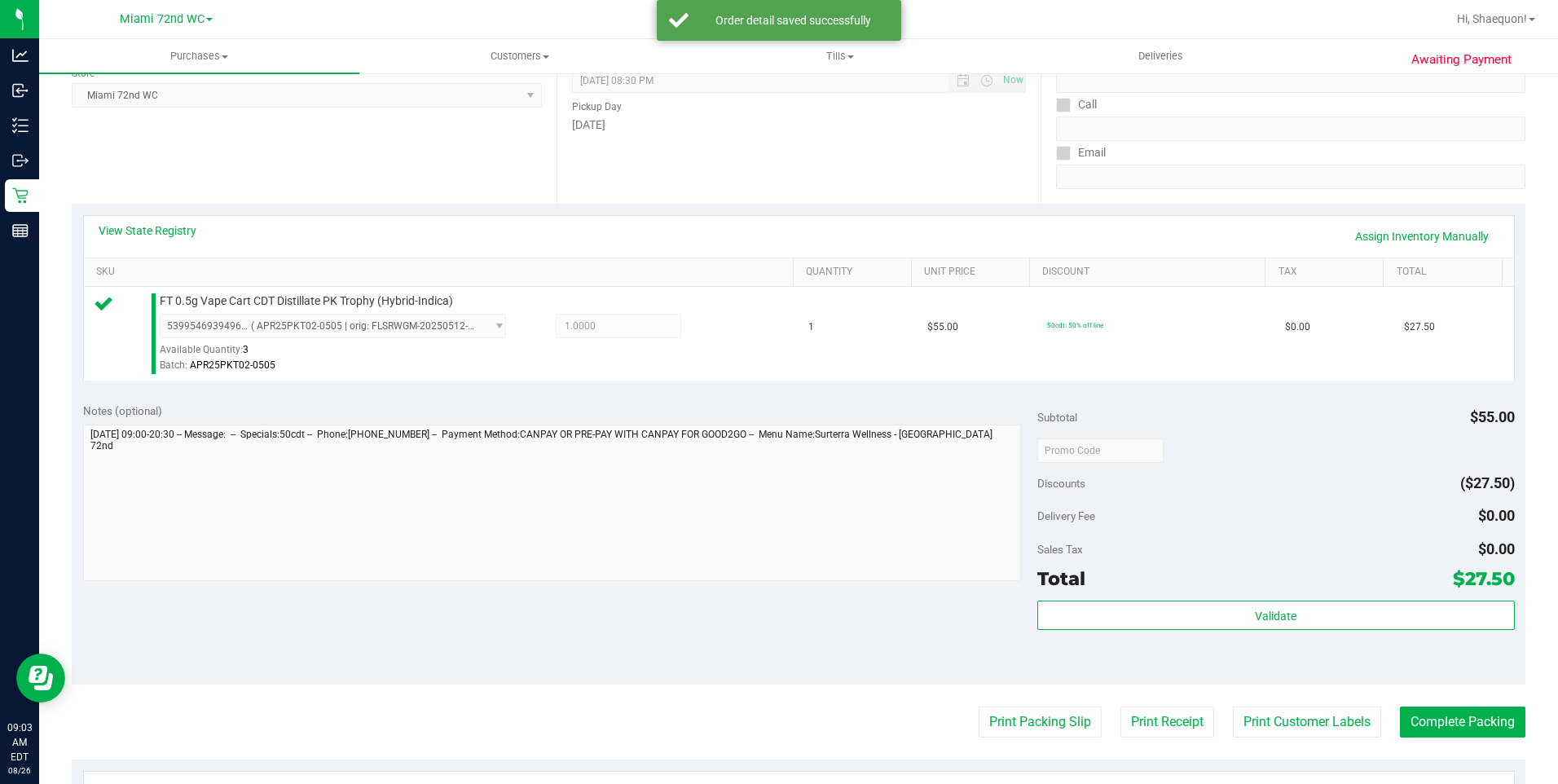
scroll to position [244, 0]
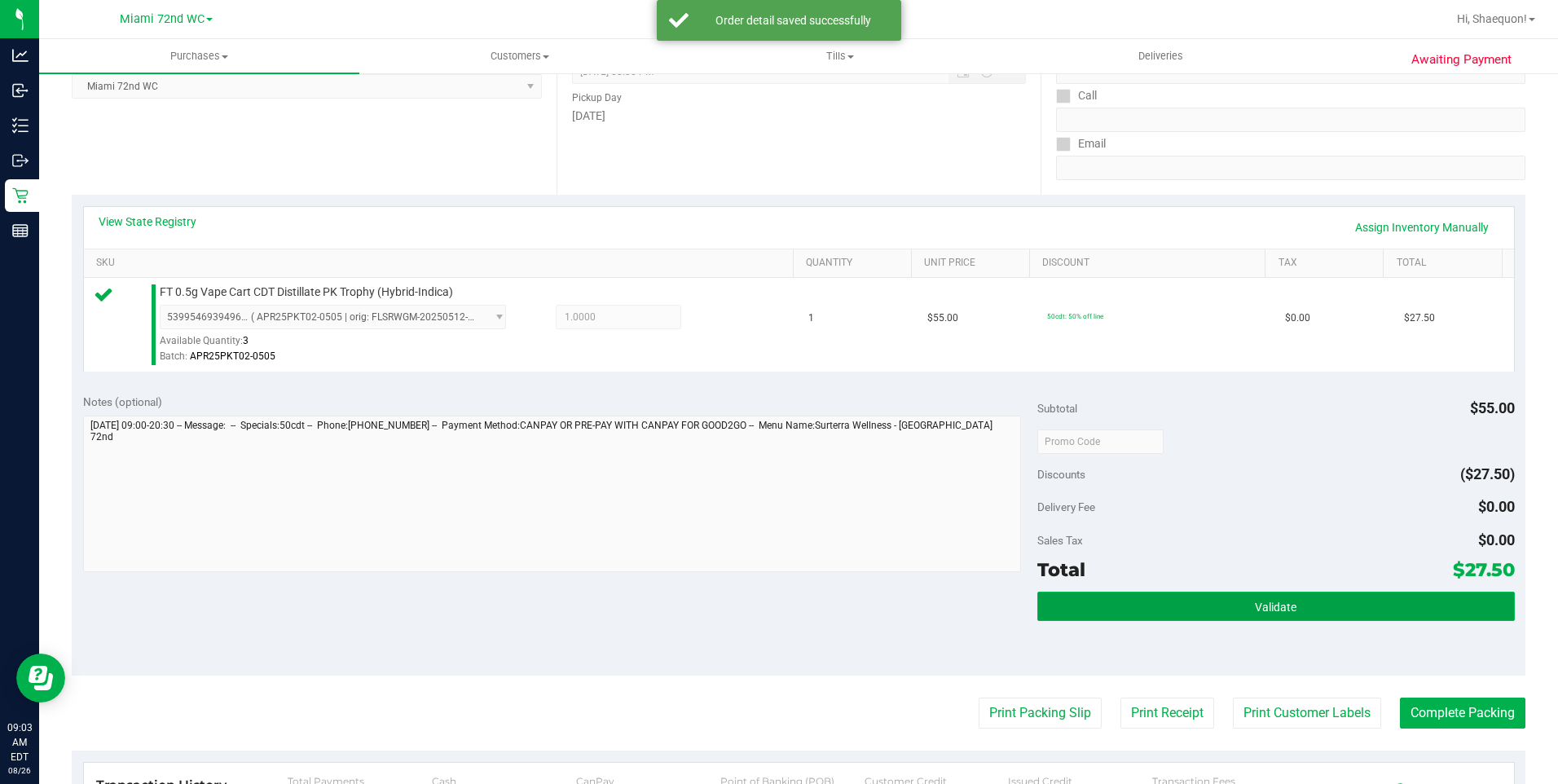
click at [1344, 606] on button "Validate" at bounding box center [1275, 606] width 477 height 29
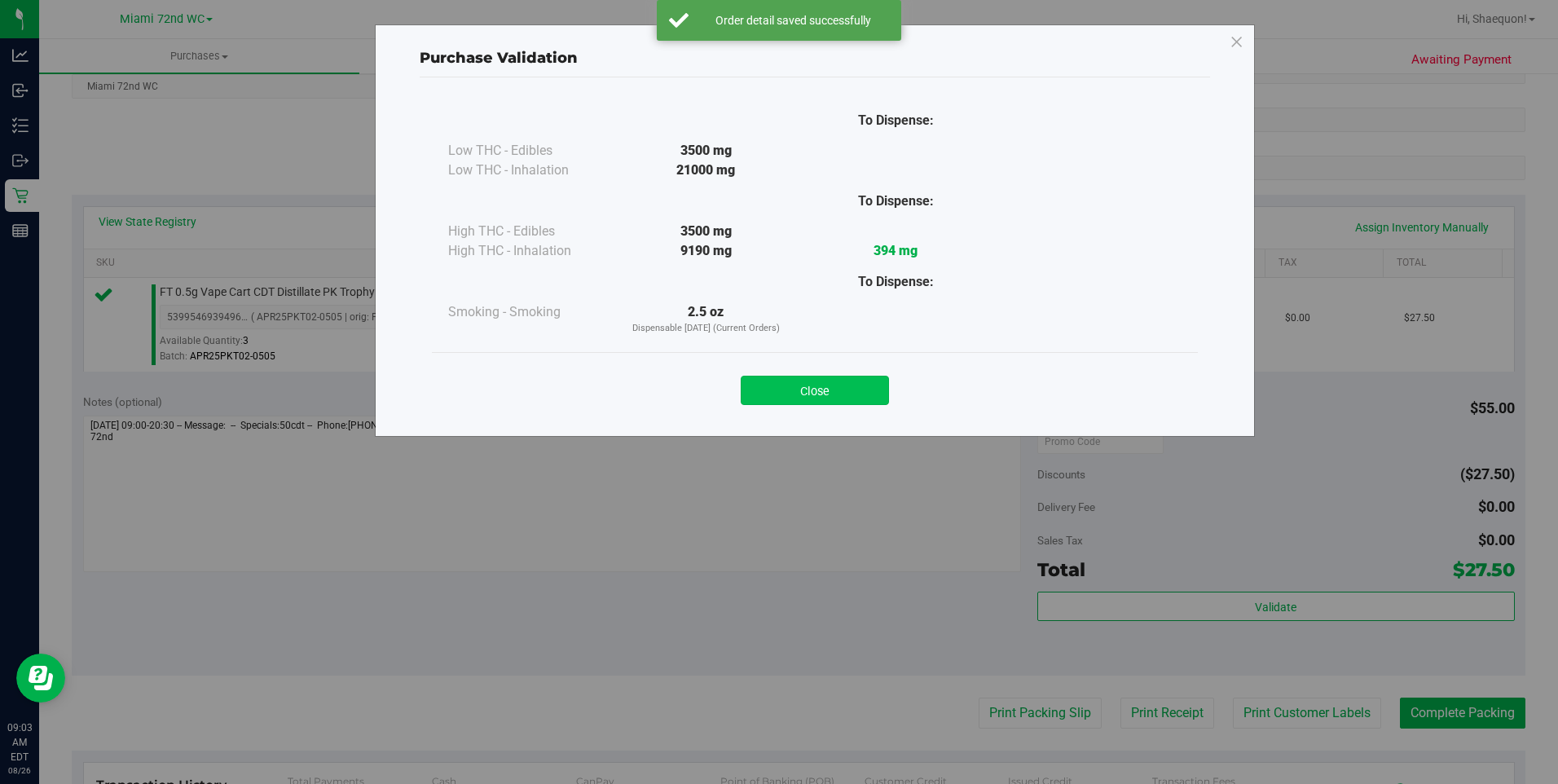
click at [857, 395] on button "Close" at bounding box center [815, 389] width 148 height 29
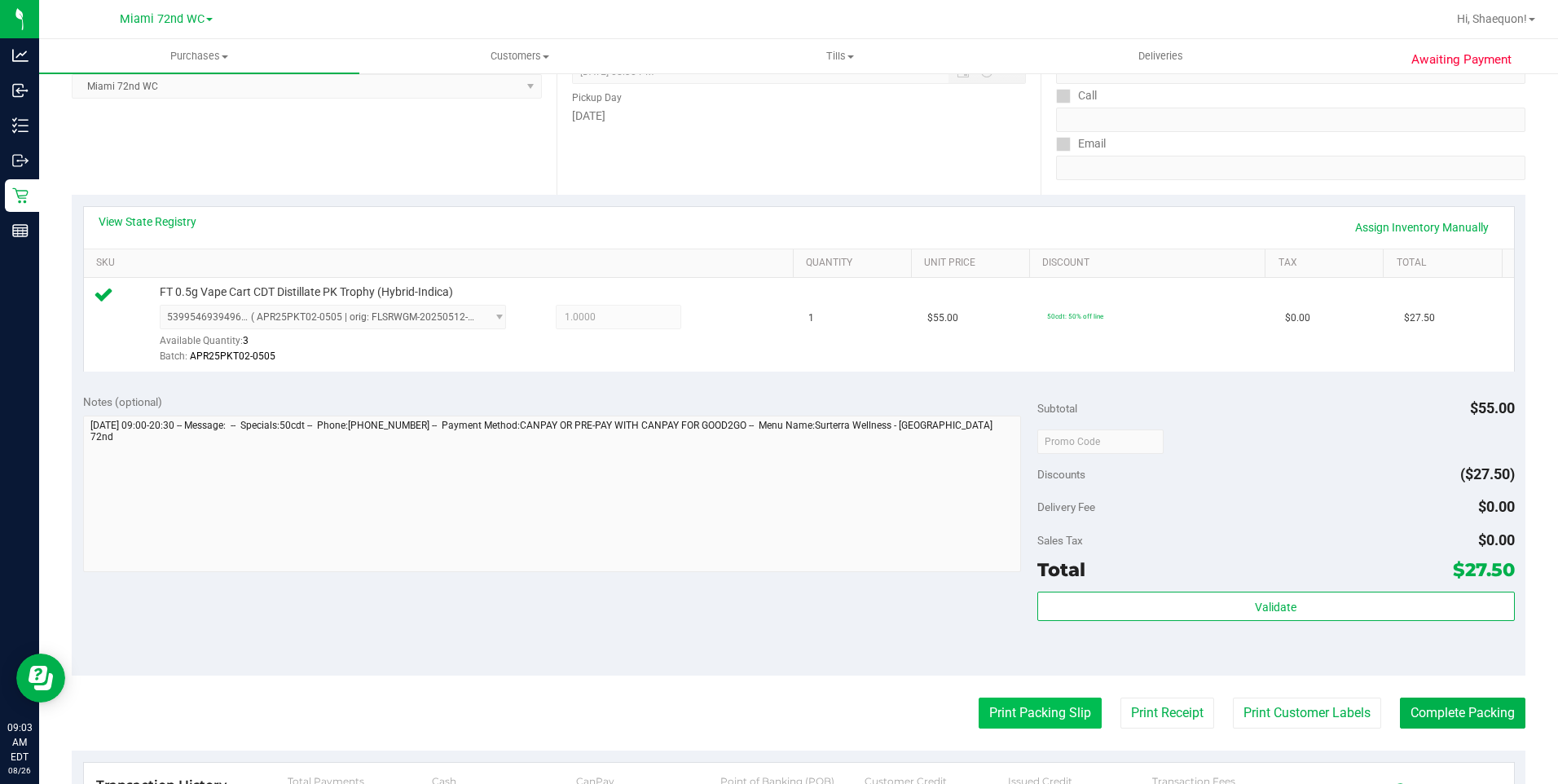
click at [1019, 710] on button "Print Packing Slip" at bounding box center [1039, 712] width 123 height 31
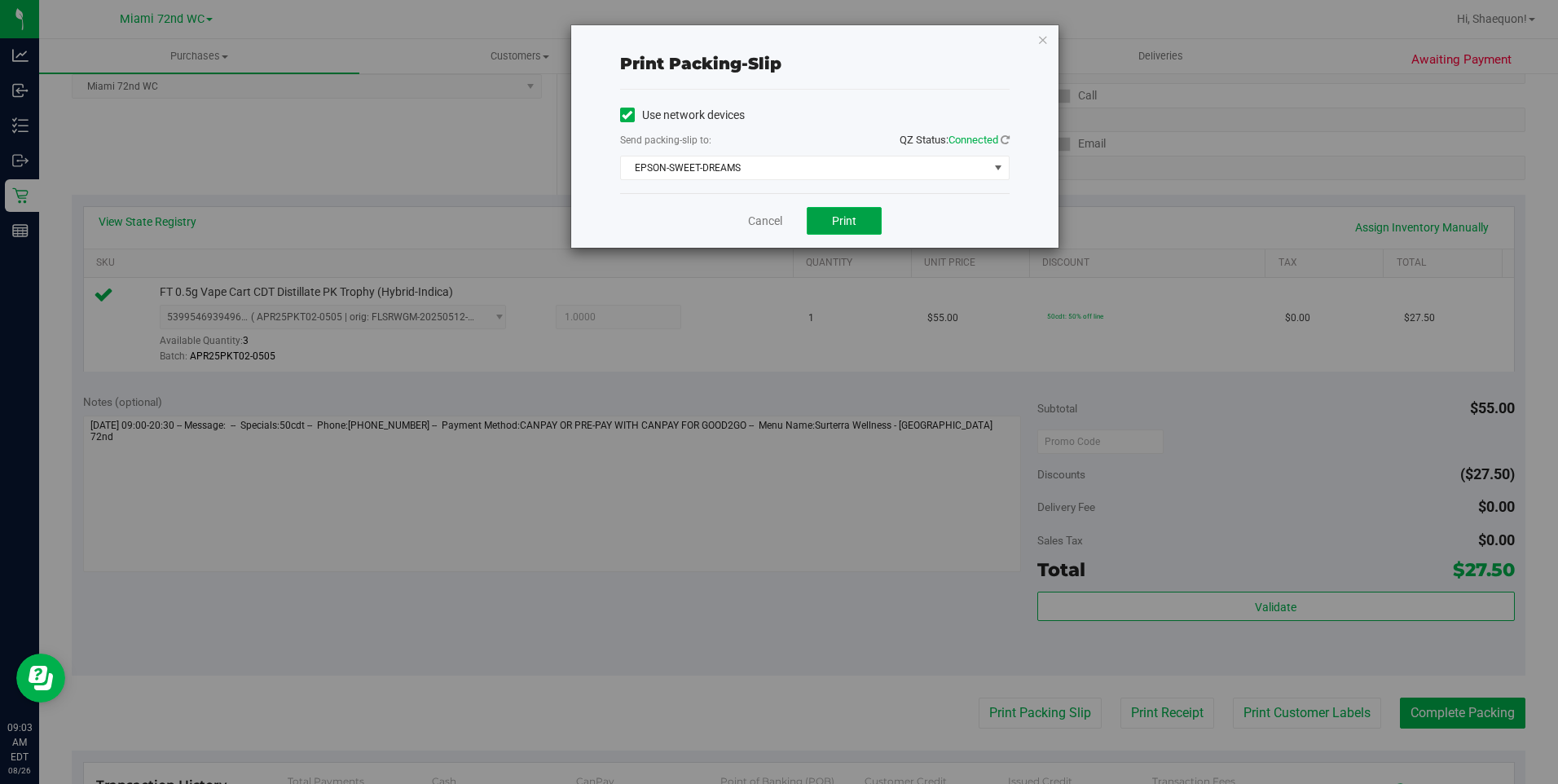
click at [857, 220] on button "Print" at bounding box center [844, 220] width 75 height 28
click at [767, 221] on link "Cancel" at bounding box center [765, 221] width 34 height 18
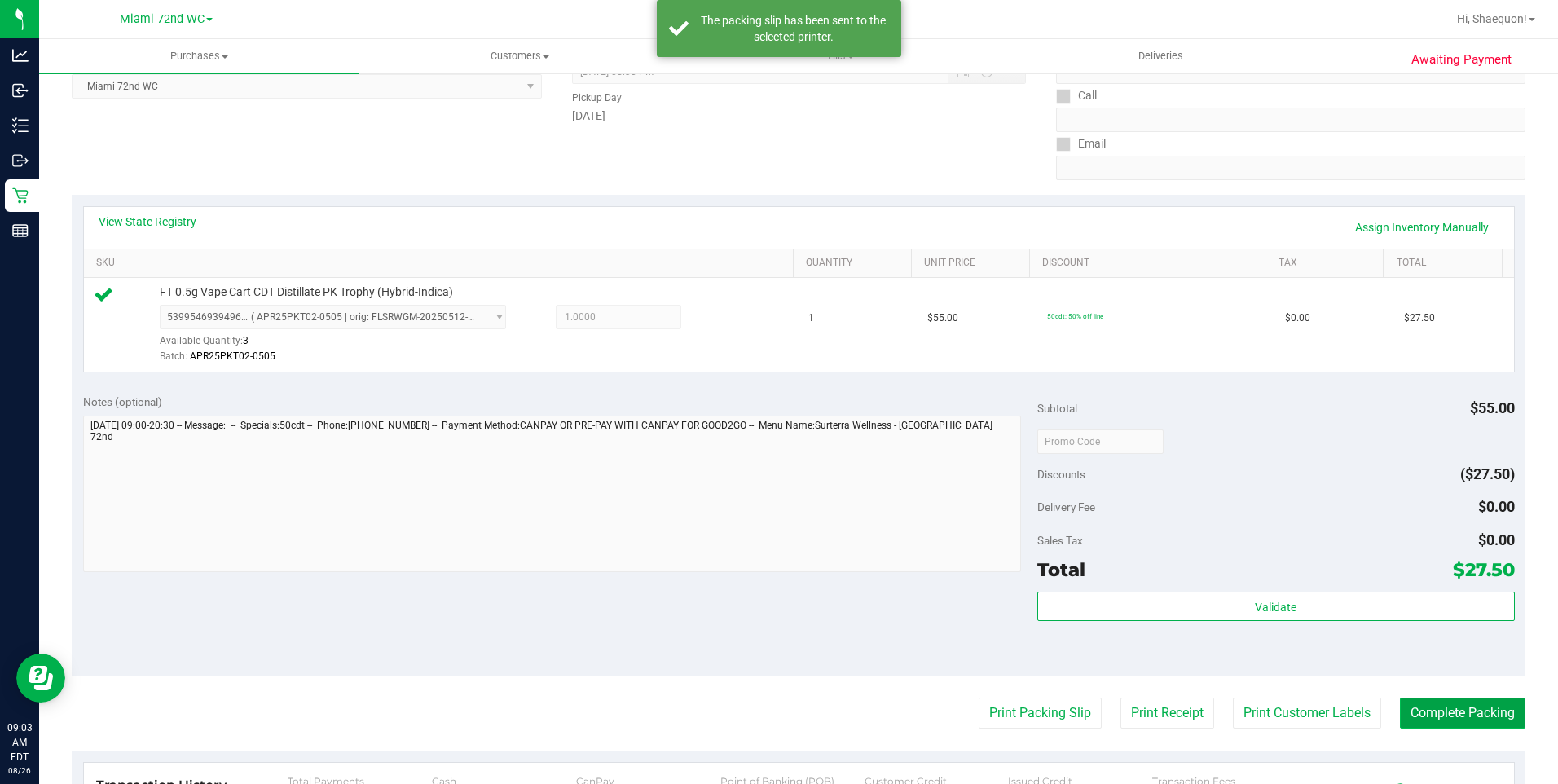
click at [1472, 711] on button "Complete Packing" at bounding box center [1462, 712] width 125 height 31
